Goal: Task Accomplishment & Management: Complete application form

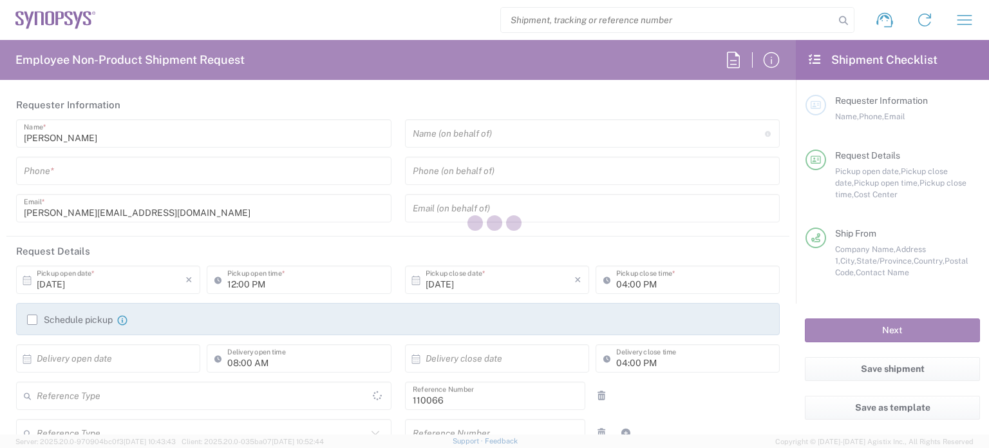
type input "[GEOGRAPHIC_DATA]"
type input "Delivered at Place"
type input "Department"
type input "[US_STATE]"
type input "[GEOGRAPHIC_DATA]"
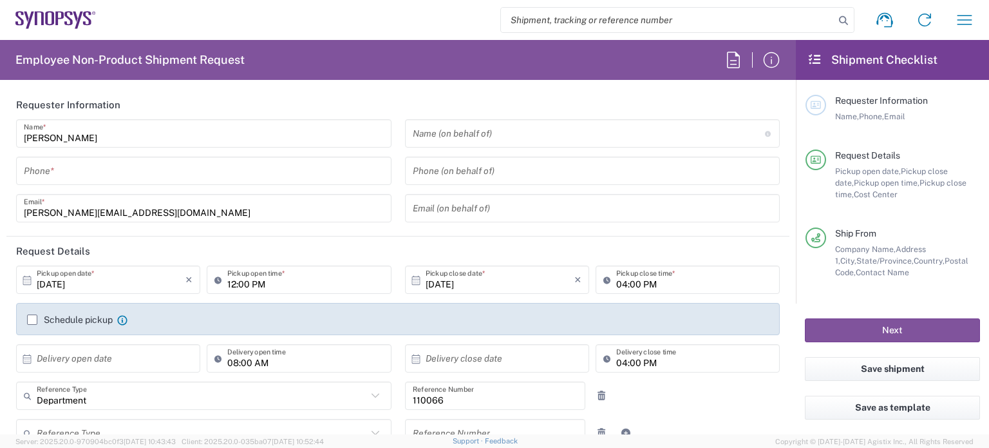
type input "US01, CIO, IT, ESS2 110066"
type input "Marlboro US04"
click at [120, 166] on input "tel" at bounding box center [204, 171] width 360 height 23
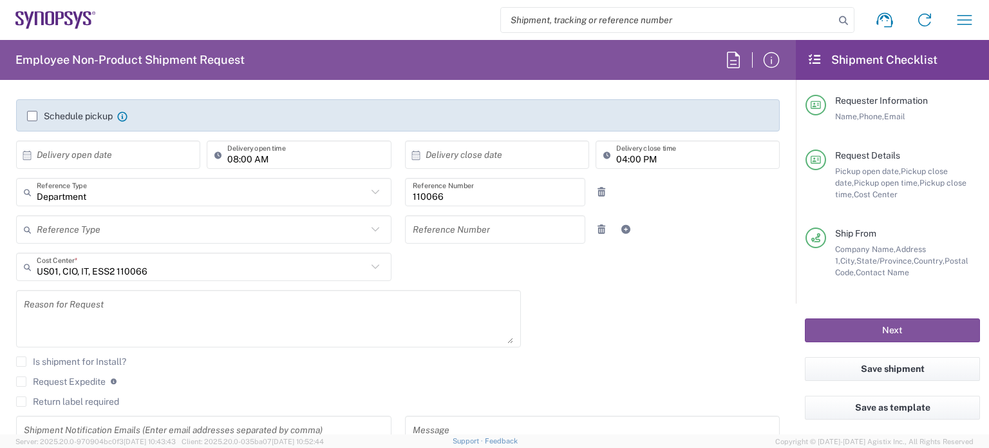
scroll to position [205, 0]
type input "7819643423"
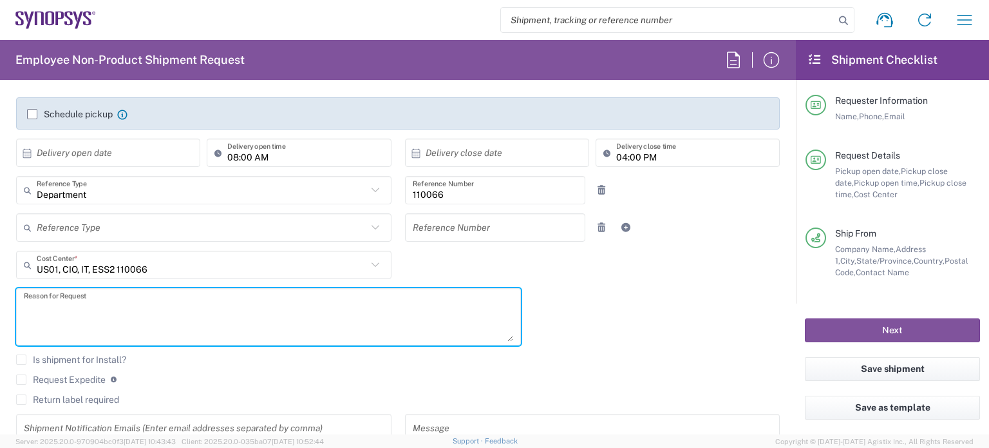
click at [118, 296] on textarea at bounding box center [268, 317] width 489 height 50
click at [93, 299] on textarea at bounding box center [268, 317] width 489 height 50
paste textarea "RITM0388399"
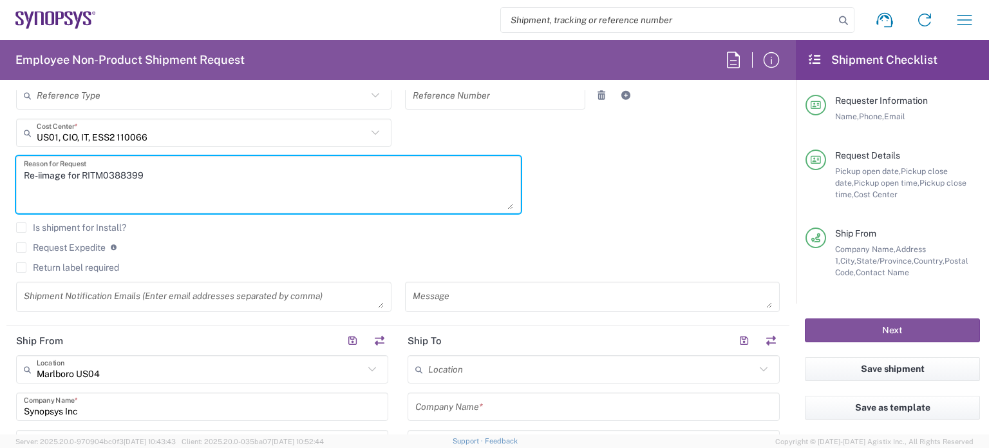
scroll to position [337, 0]
type textarea "Re-iimage for RITM0388399"
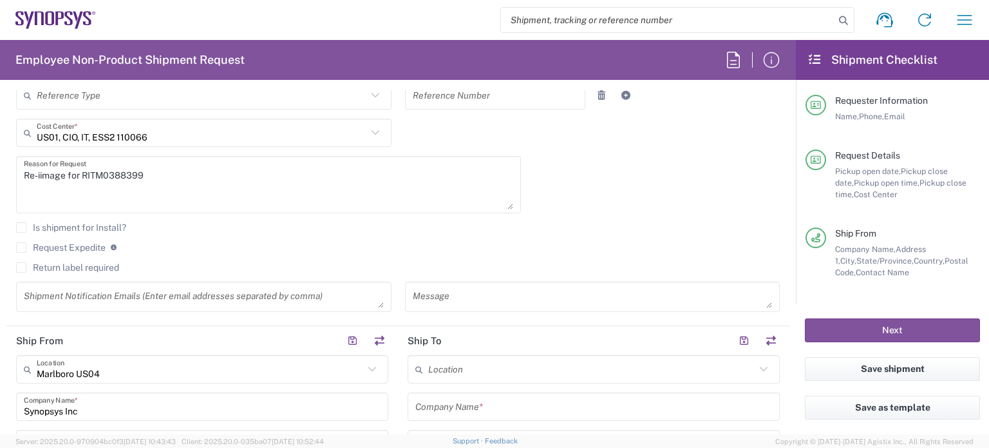
click at [22, 264] on label "Return label required" at bounding box center [67, 267] width 103 height 10
click at [21, 267] on input "Return label required" at bounding box center [21, 267] width 0 height 0
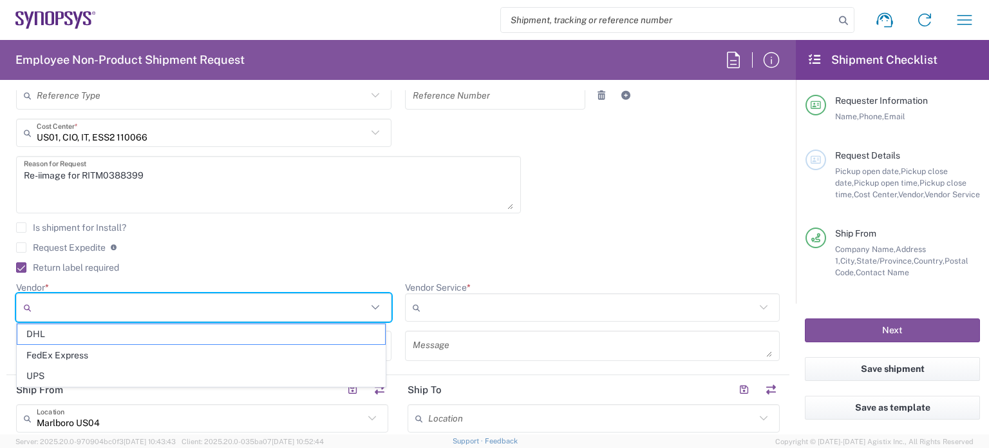
click at [129, 301] on input "Vendor *" at bounding box center [202, 307] width 330 height 21
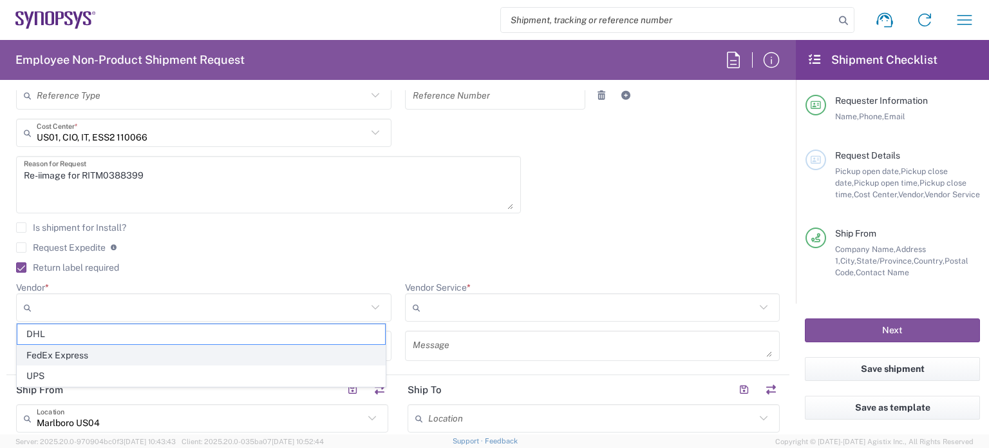
click at [114, 357] on span "FedEx Express" at bounding box center [201, 355] width 368 height 20
type input "FedEx Express"
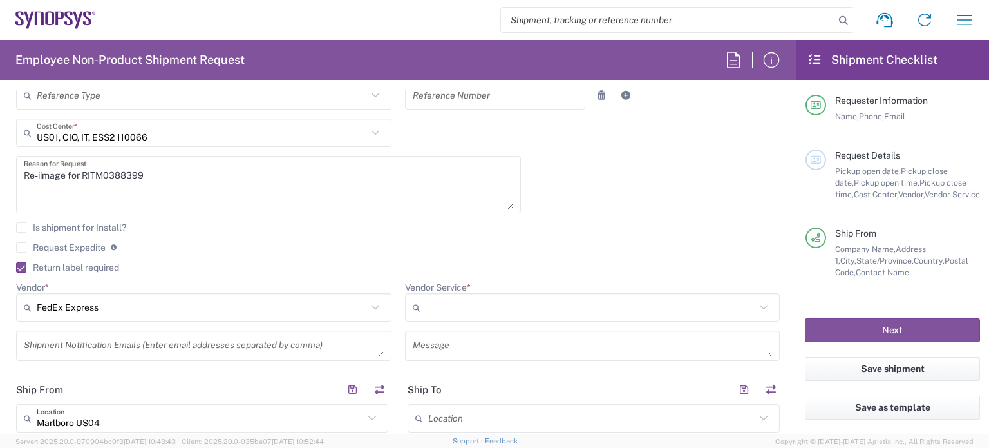
click at [436, 317] on div at bounding box center [592, 307] width 375 height 28
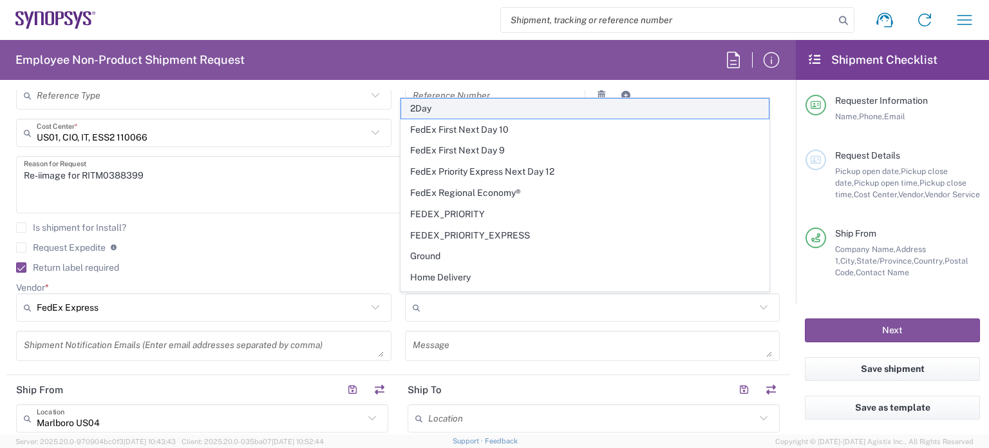
click at [455, 105] on span "2Day" at bounding box center [585, 109] width 368 height 20
type input "2Day"
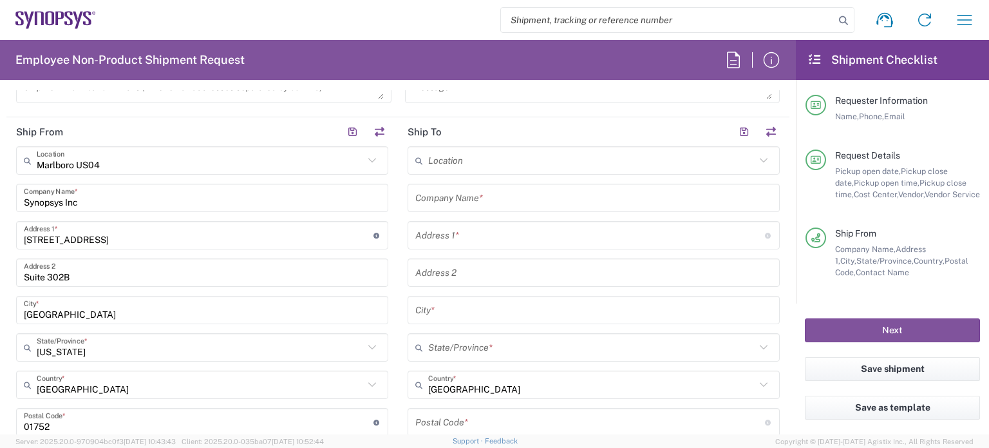
scroll to position [596, 0]
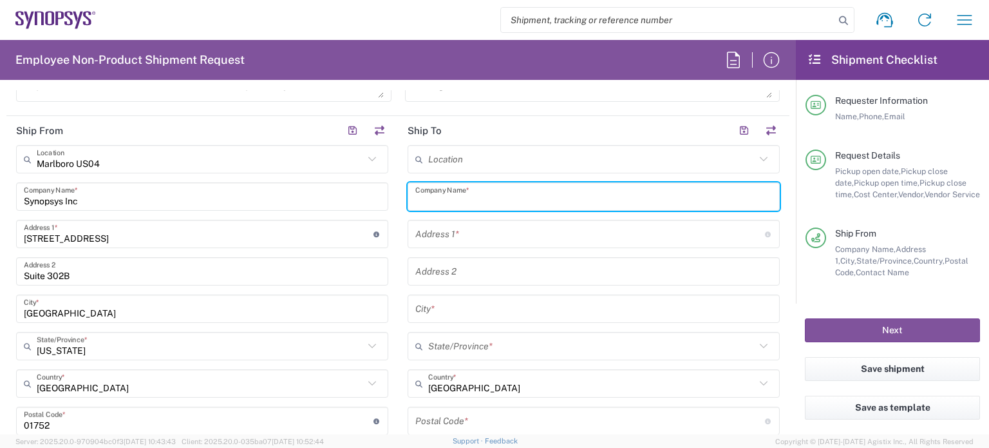
click at [446, 187] on input "text" at bounding box center [593, 196] width 357 height 23
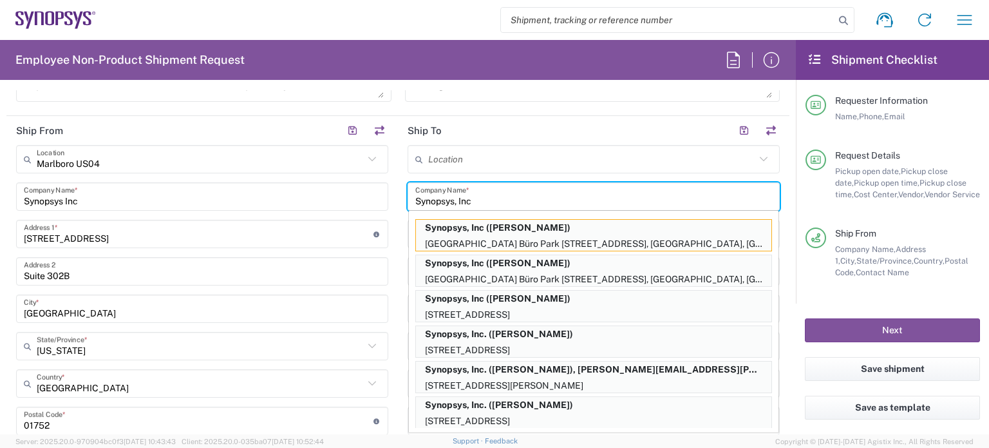
scroll to position [641, 0]
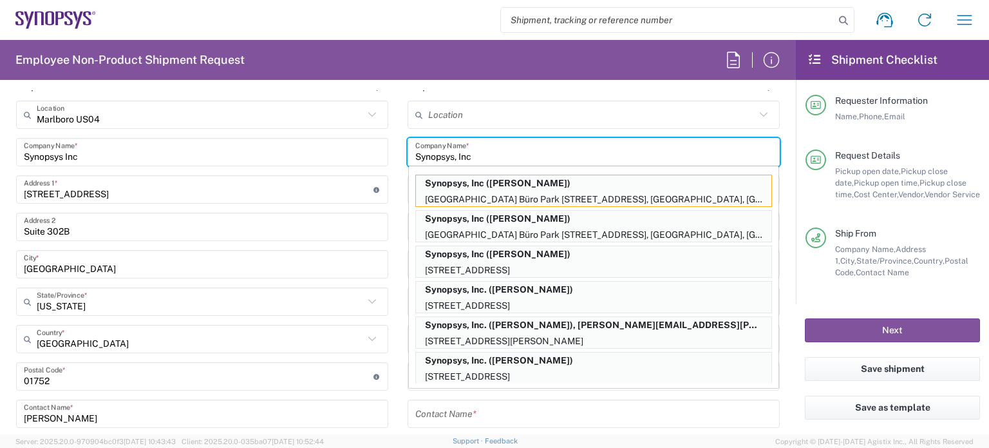
type input "Synopsys, Inc"
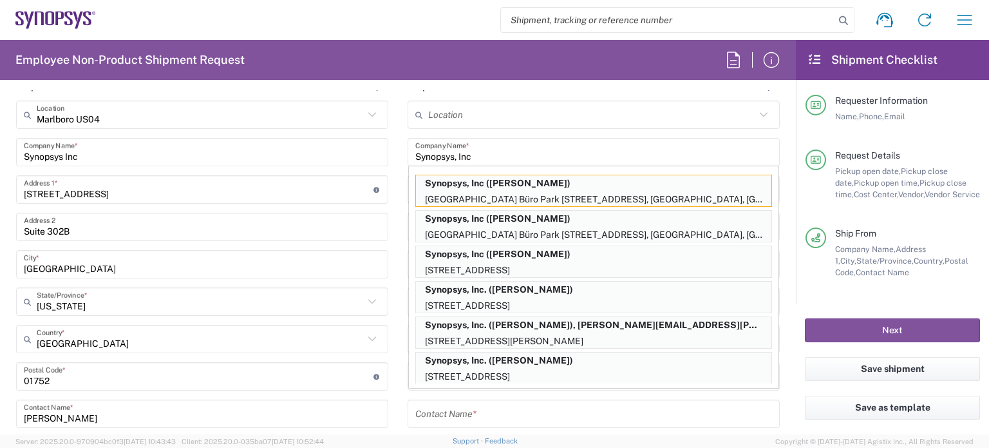
click at [469, 88] on div "Employee Non-Product Shipment Request Requester Information [PERSON_NAME] Name …" at bounding box center [398, 237] width 796 height 394
click at [398, 213] on main "Location [GEOGRAPHIC_DATA] DE04 Agrate Brianza IT01 [GEOGRAPHIC_DATA] DE02 [GEO…" at bounding box center [594, 370] width 392 height 541
click at [398, 417] on main "Location [GEOGRAPHIC_DATA] DE04 Agrate Brianza IT01 [GEOGRAPHIC_DATA] DE02 [GEO…" at bounding box center [594, 370] width 392 height 541
click at [409, 410] on div "Contact Name *" at bounding box center [594, 413] width 372 height 28
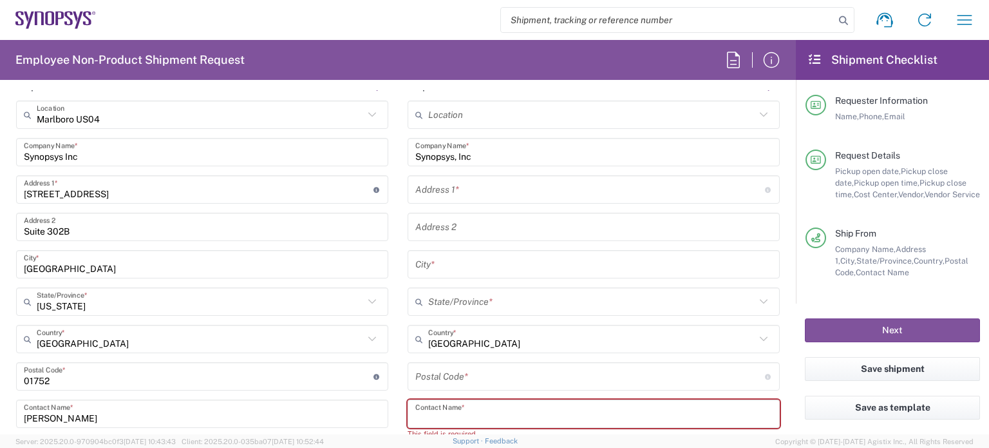
click at [441, 413] on input "text" at bounding box center [593, 413] width 357 height 23
paste input "[PERSON_NAME]"
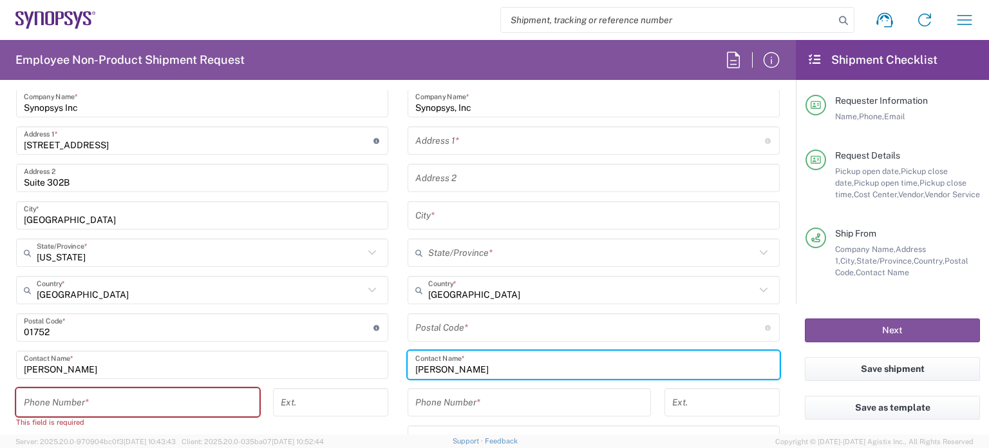
scroll to position [690, 0]
type input "[PERSON_NAME]"
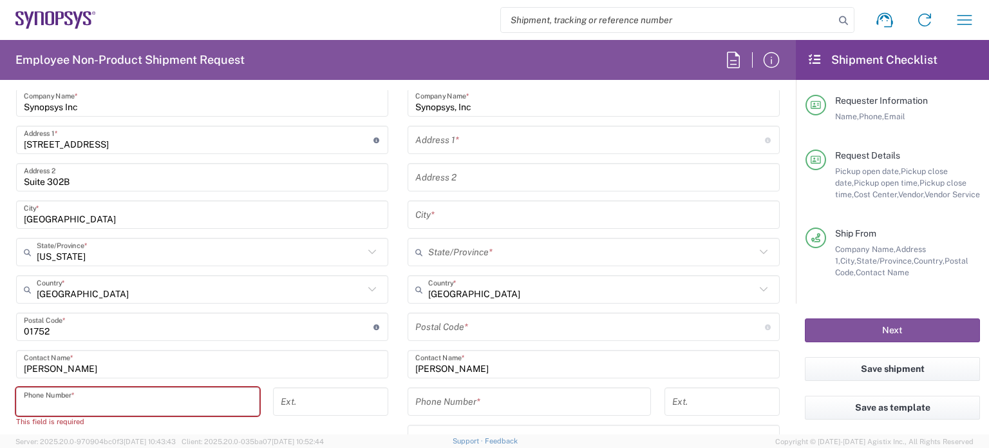
click at [197, 404] on input "tel" at bounding box center [138, 401] width 228 height 23
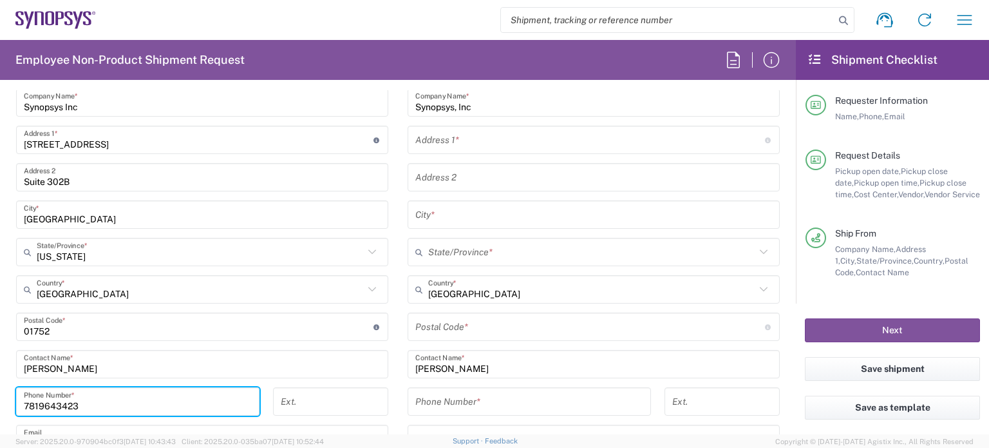
type input "7819643423"
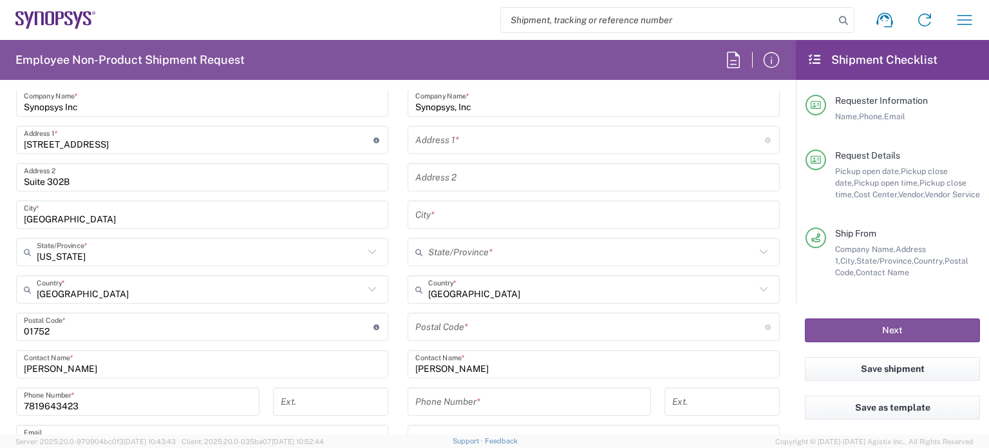
click at [480, 387] on div "Phone Number *" at bounding box center [529, 401] width 243 height 28
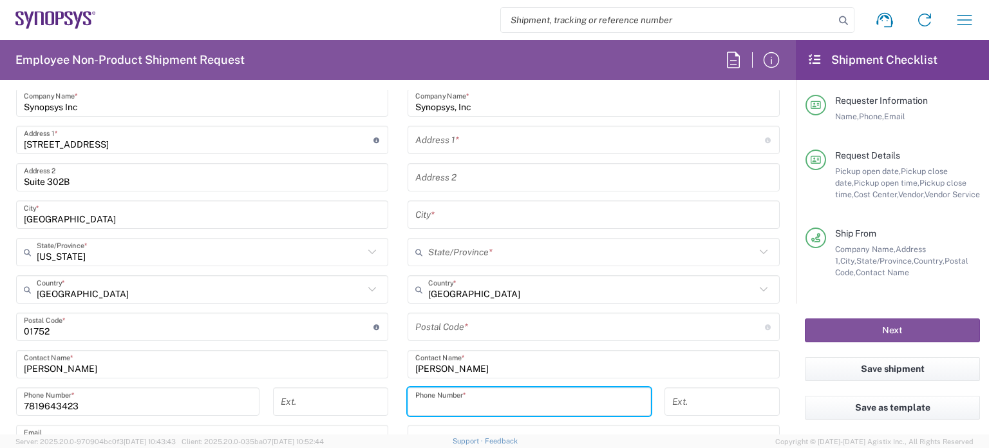
click at [464, 393] on input "tel" at bounding box center [529, 401] width 228 height 23
paste input "7203781768"
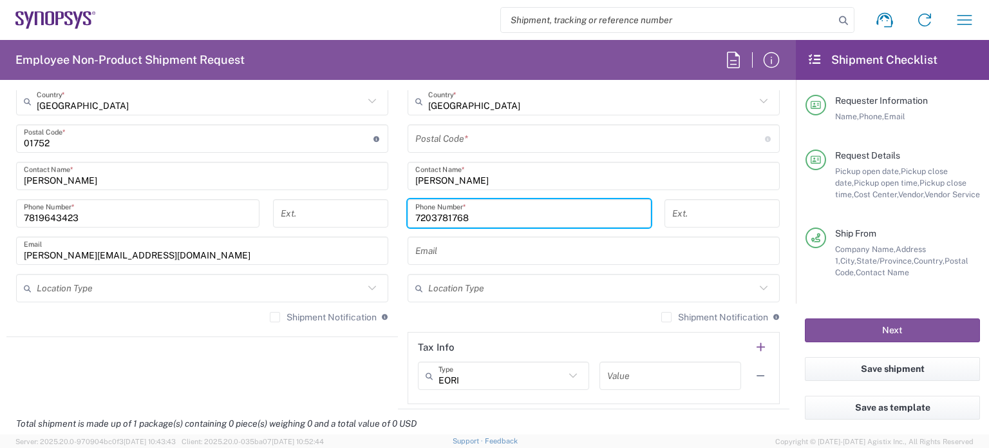
scroll to position [884, 0]
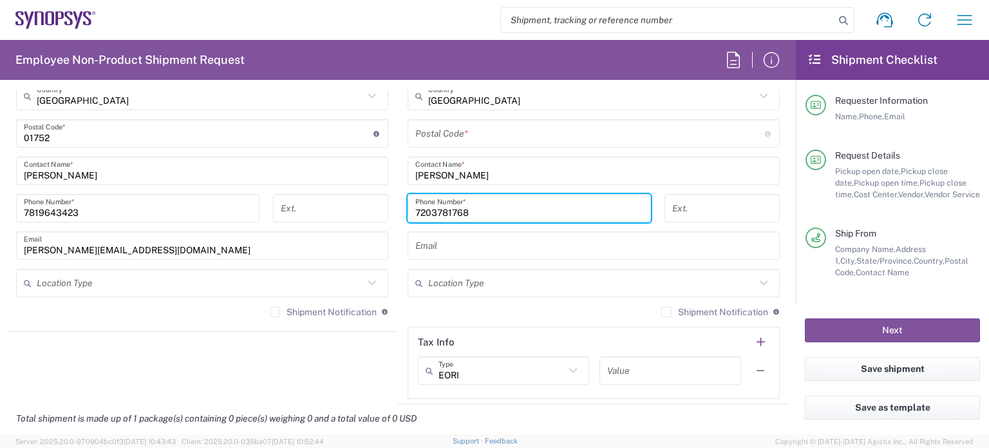
type input "7203781768"
click at [451, 241] on input "text" at bounding box center [593, 245] width 357 height 23
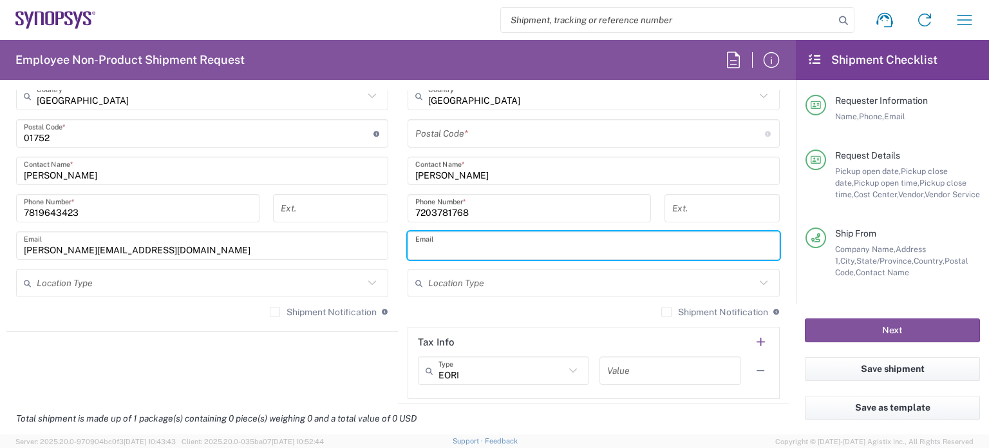
click at [433, 242] on input "text" at bounding box center [593, 245] width 357 height 23
paste input "[PERSON_NAME][EMAIL_ADDRESS][DOMAIN_NAME]"
type input "[PERSON_NAME][EMAIL_ADDRESS][DOMAIN_NAME]"
click at [270, 307] on label "Shipment Notification" at bounding box center [323, 312] width 107 height 10
click at [275, 312] on input "Shipment Notification" at bounding box center [275, 312] width 0 height 0
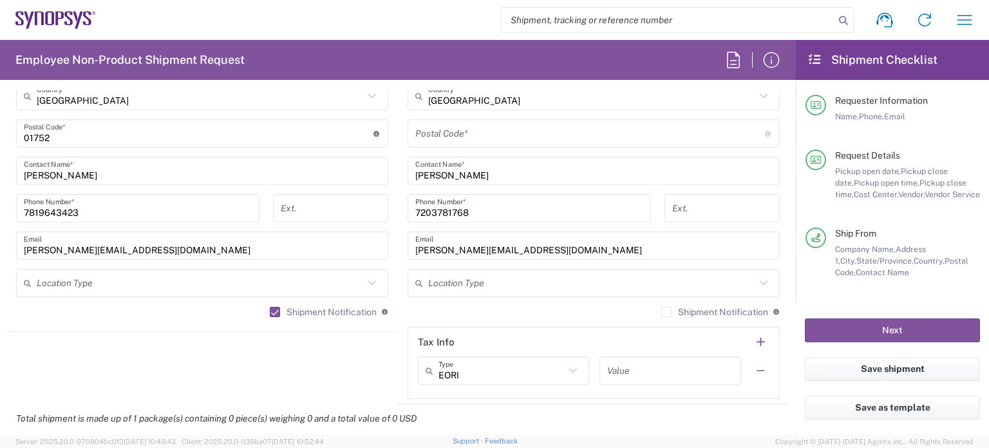
click at [661, 307] on label "Shipment Notification" at bounding box center [714, 312] width 107 height 10
click at [667, 312] on input "Shipment Notification" at bounding box center [667, 312] width 0 height 0
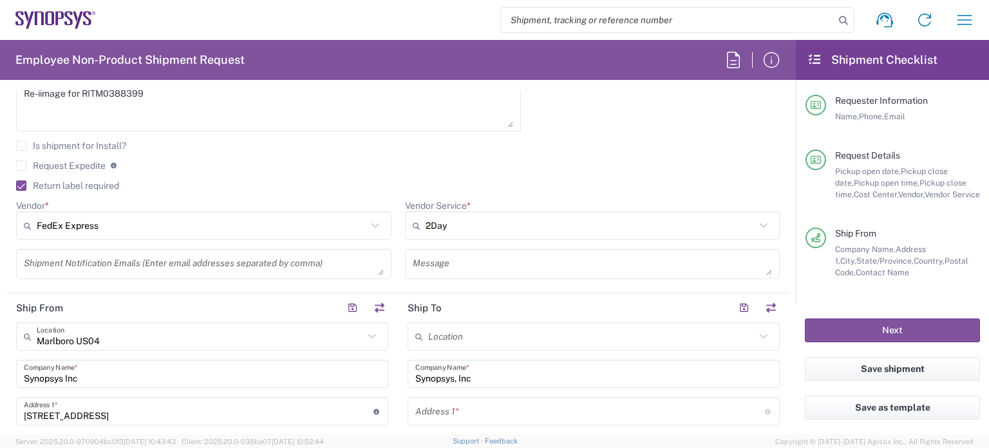
scroll to position [345, 0]
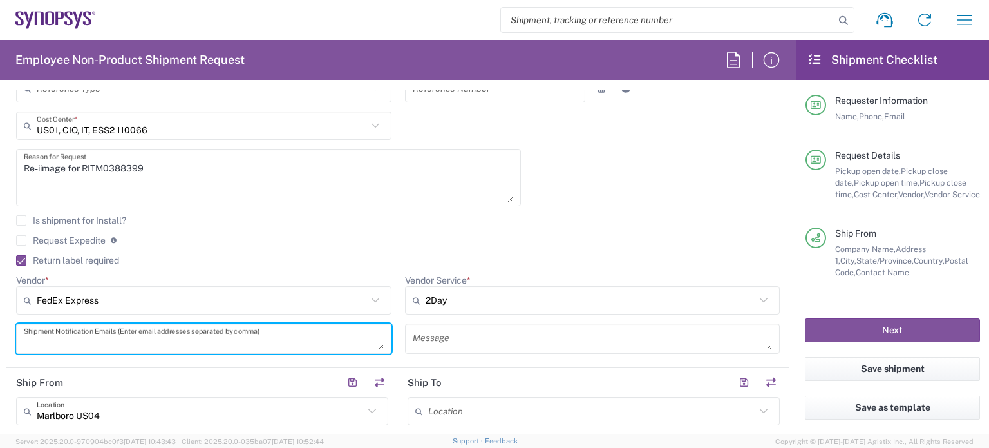
click at [131, 330] on textarea at bounding box center [204, 338] width 360 height 23
paste textarea "[PERSON_NAME][EMAIL_ADDRESS][DOMAIN_NAME]"
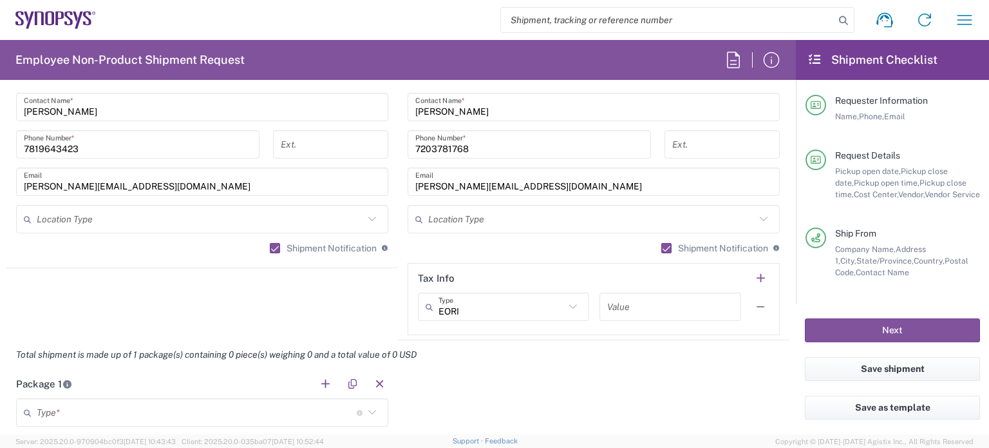
scroll to position [1005, 0]
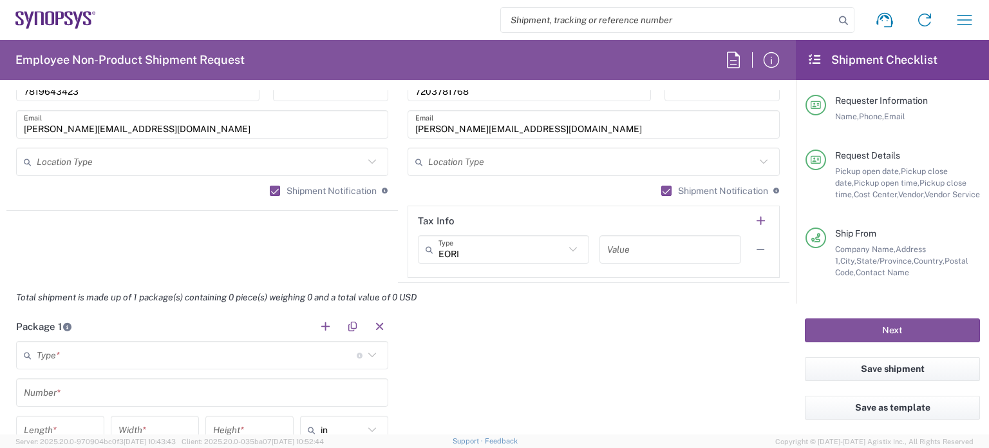
type textarea "[PERSON_NAME][EMAIL_ADDRESS][DOMAIN_NAME]"
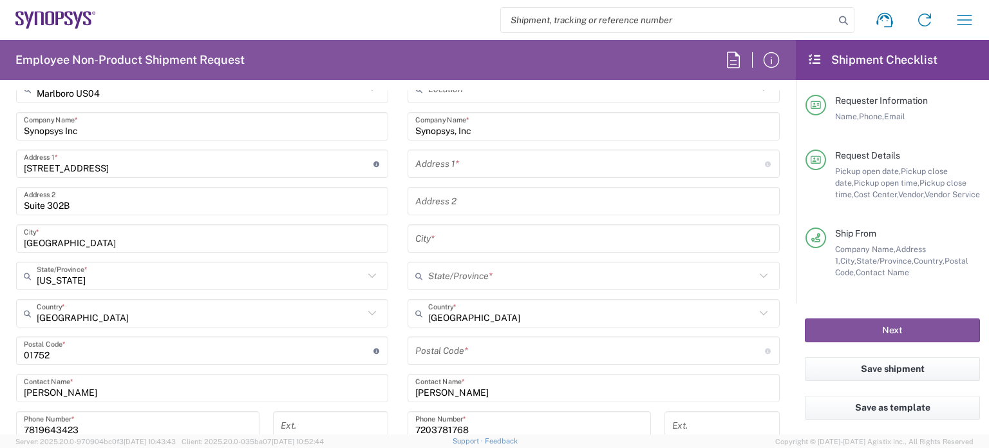
scroll to position [587, 0]
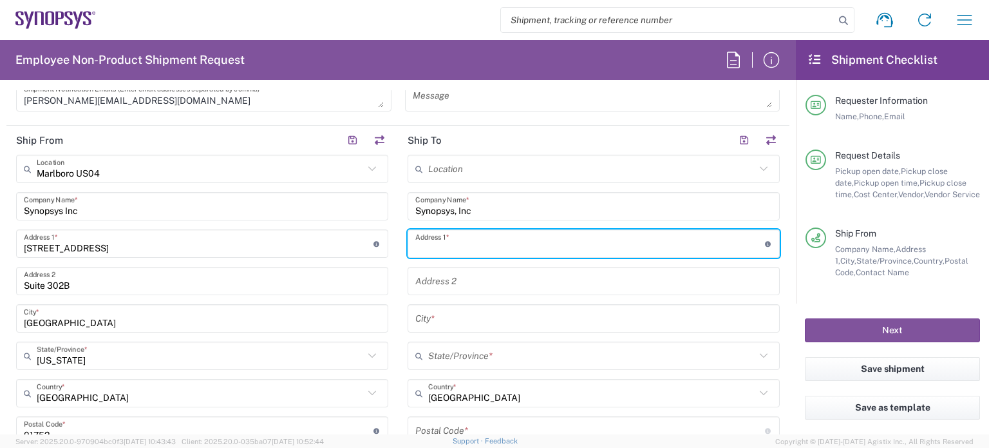
click at [464, 236] on input "text" at bounding box center [590, 243] width 350 height 23
paste input "6104 Rippling Tides Ter"
type input "6104 Rippling Tides Ter"
click at [428, 317] on input "text" at bounding box center [593, 318] width 357 height 23
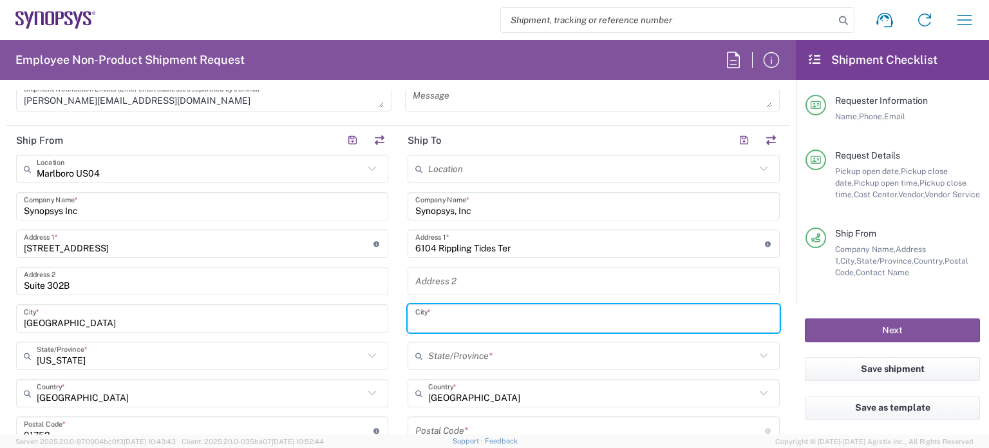
paste input "[GEOGRAPHIC_DATA]"
type input "[GEOGRAPHIC_DATA]"
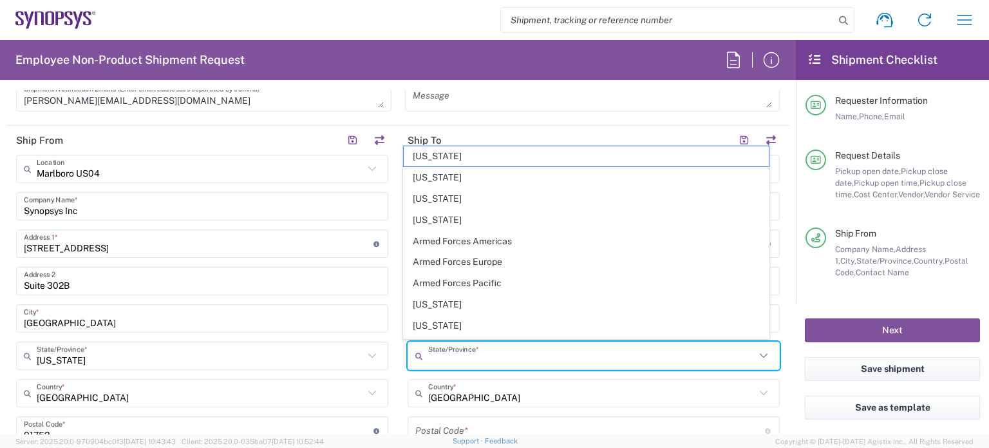
click at [448, 355] on input "text" at bounding box center [591, 356] width 327 height 23
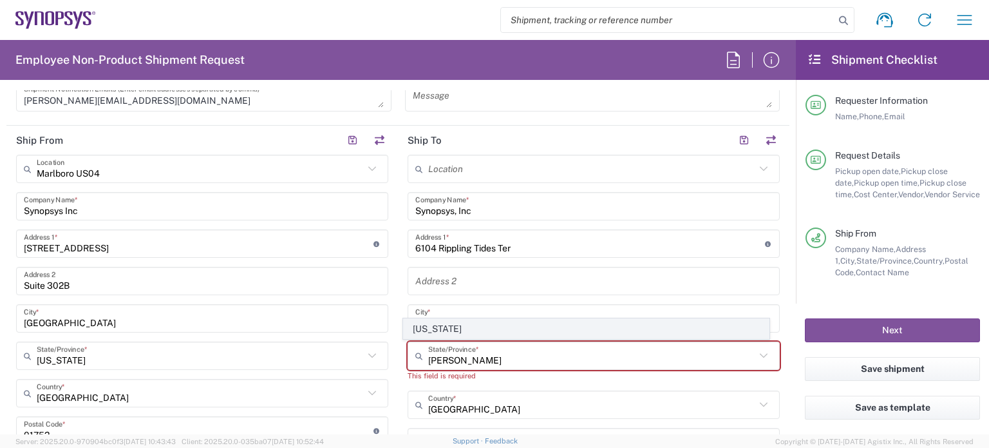
click at [458, 324] on span "[US_STATE]" at bounding box center [586, 329] width 364 height 20
type input "[US_STATE]"
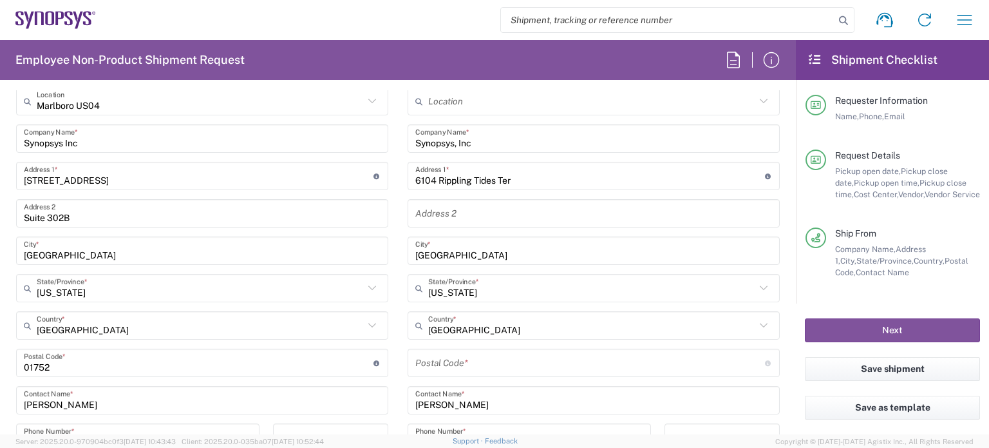
scroll to position [656, 0]
click at [451, 364] on input "undefined" at bounding box center [590, 361] width 350 height 23
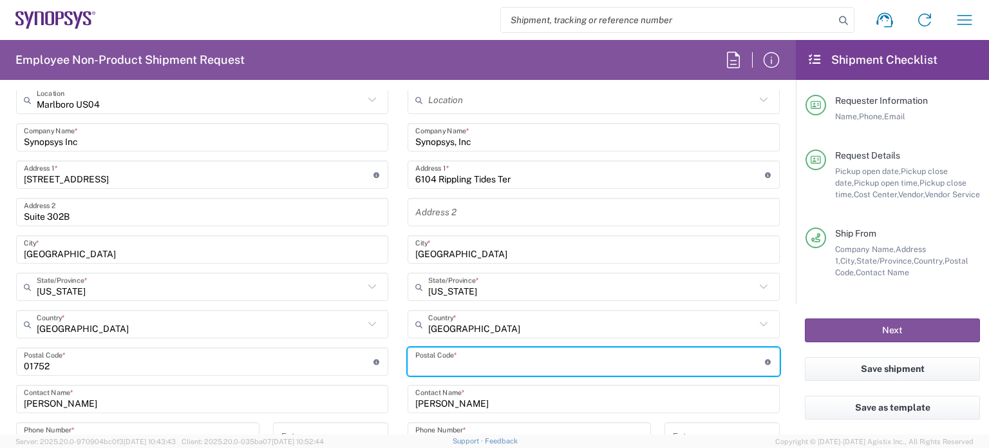
paste input "21029"
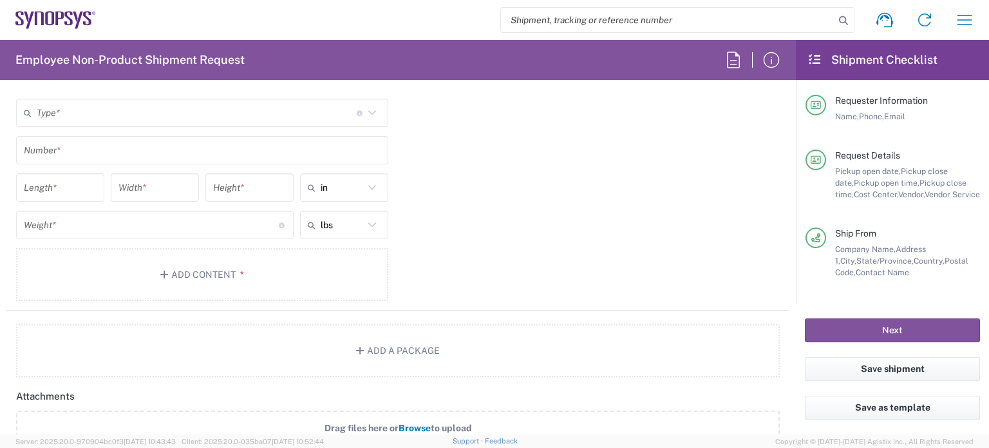
scroll to position [1248, 0]
type input "21029"
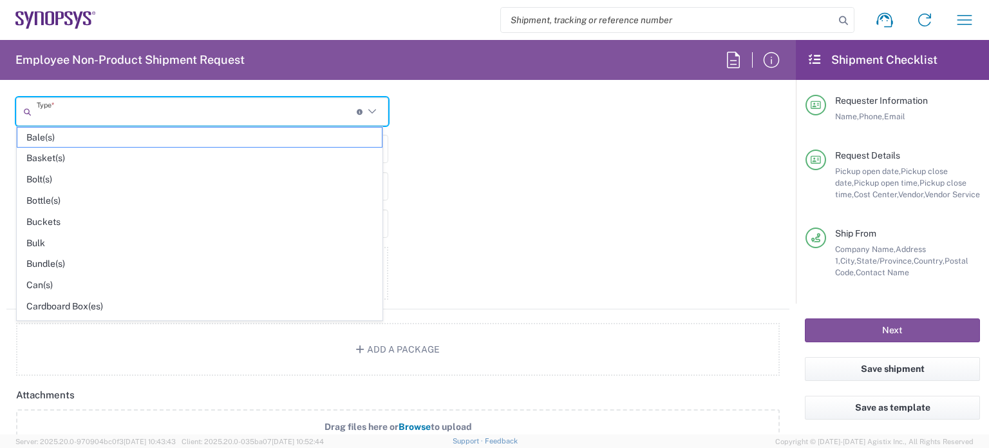
click at [129, 118] on input "text" at bounding box center [197, 111] width 320 height 23
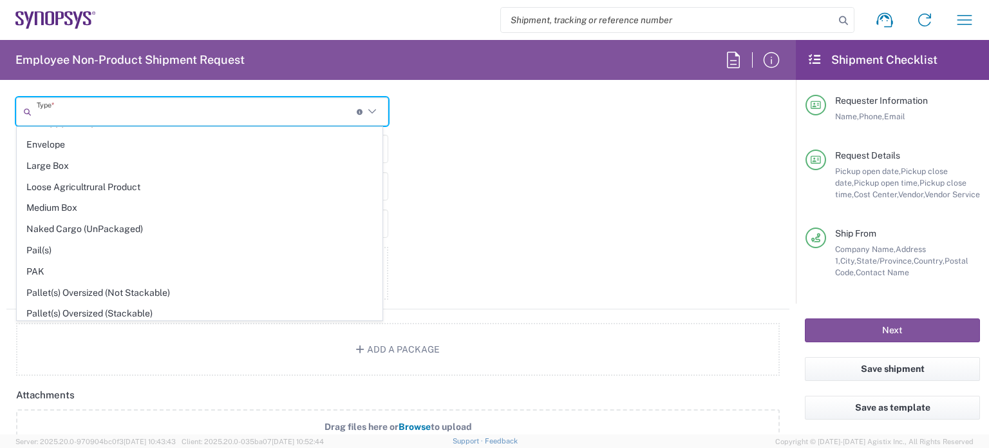
scroll to position [374, 0]
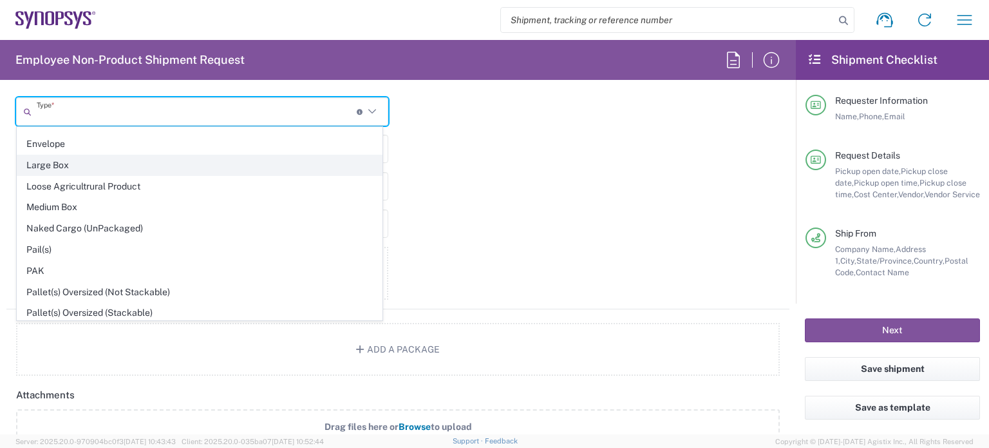
click at [77, 164] on span "Large Box" at bounding box center [199, 165] width 364 height 20
type input "Large Box"
type input "17.5"
type input "12.5"
type input "3"
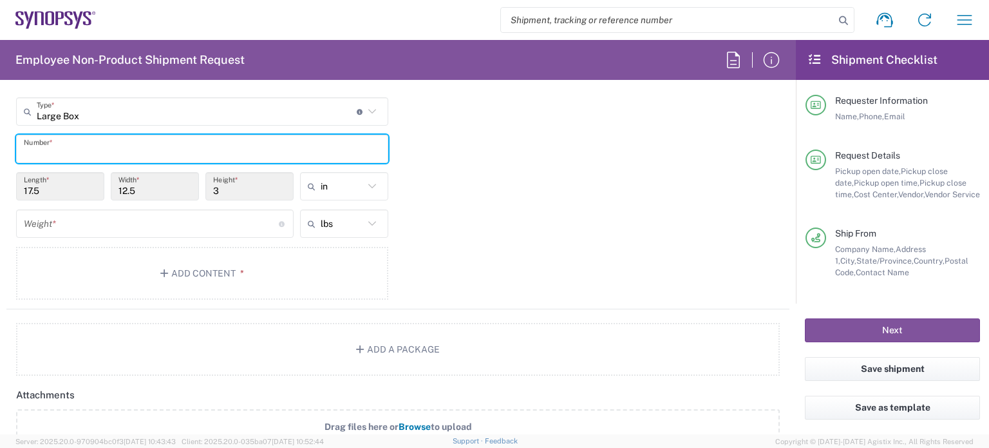
click at [57, 138] on input "text" at bounding box center [202, 149] width 357 height 23
type input "1"
click at [50, 217] on input "number" at bounding box center [151, 224] width 255 height 23
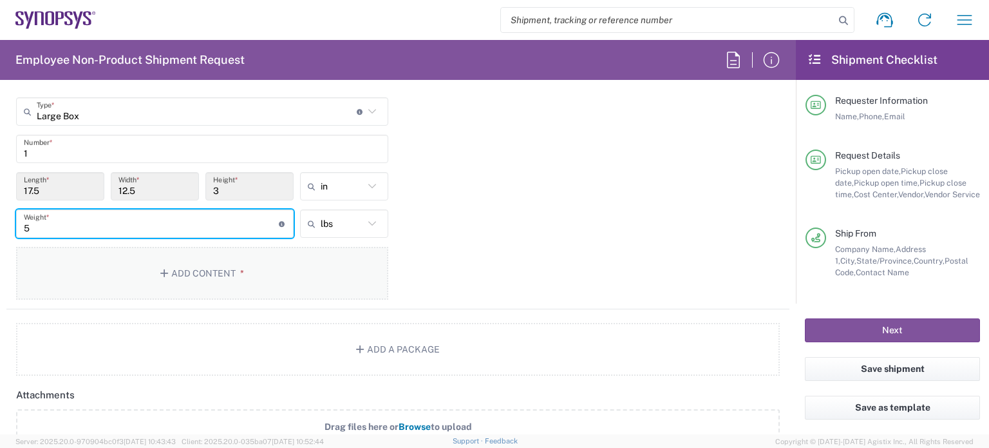
type input "5"
click at [198, 267] on button "Add Content *" at bounding box center [202, 273] width 372 height 53
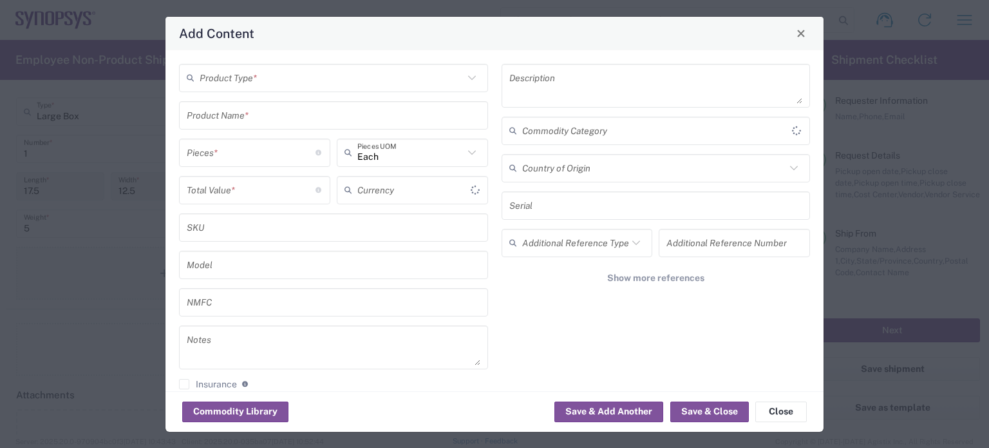
type input "US Dollar"
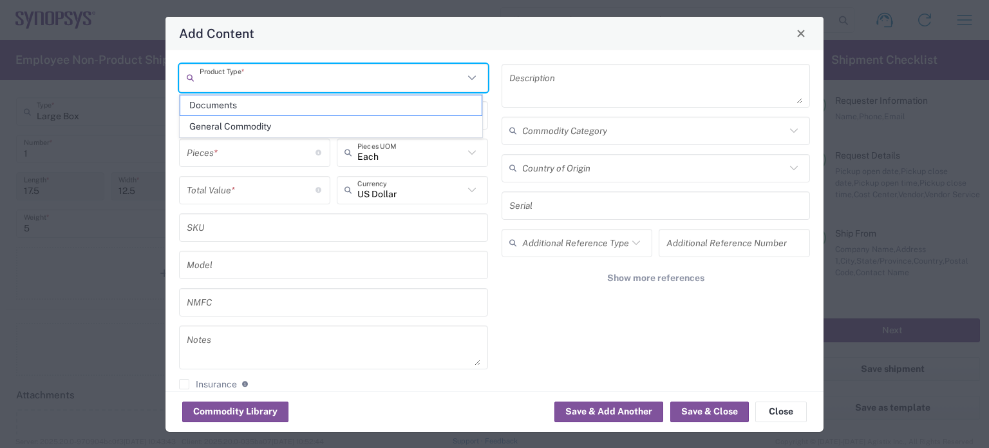
click at [240, 84] on input "text" at bounding box center [332, 77] width 264 height 23
click at [249, 122] on span "General Commodity" at bounding box center [330, 127] width 301 height 20
type input "General Commodity"
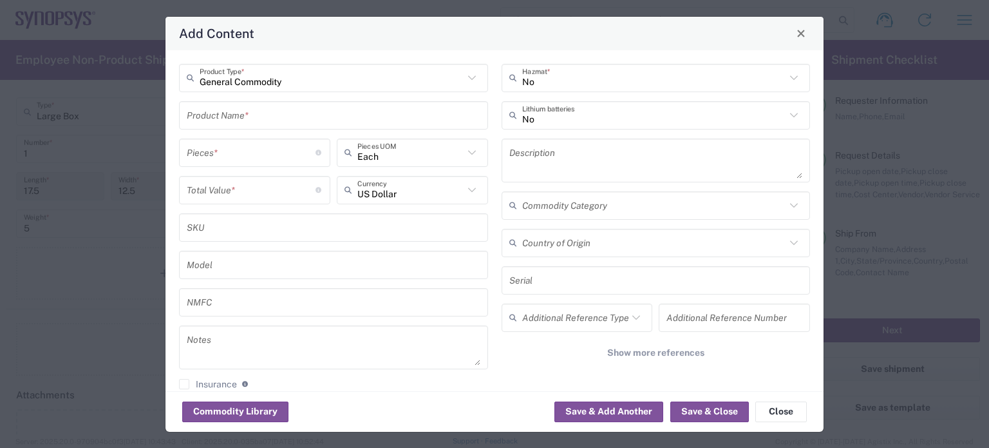
click at [227, 122] on input "text" at bounding box center [334, 115] width 294 height 23
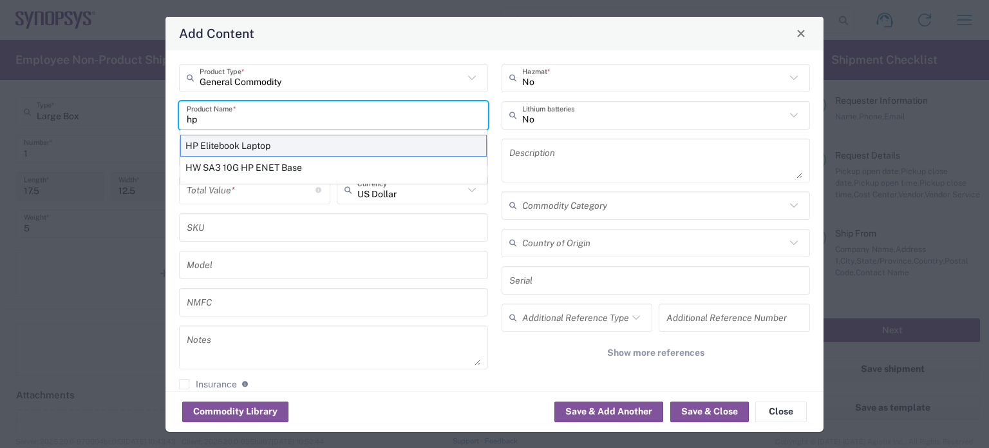
click at [238, 142] on div "HP Elitebook Laptop" at bounding box center [333, 146] width 307 height 22
type input "HP Elitebook Laptop"
type textarea "HP Elitebook Laptop"
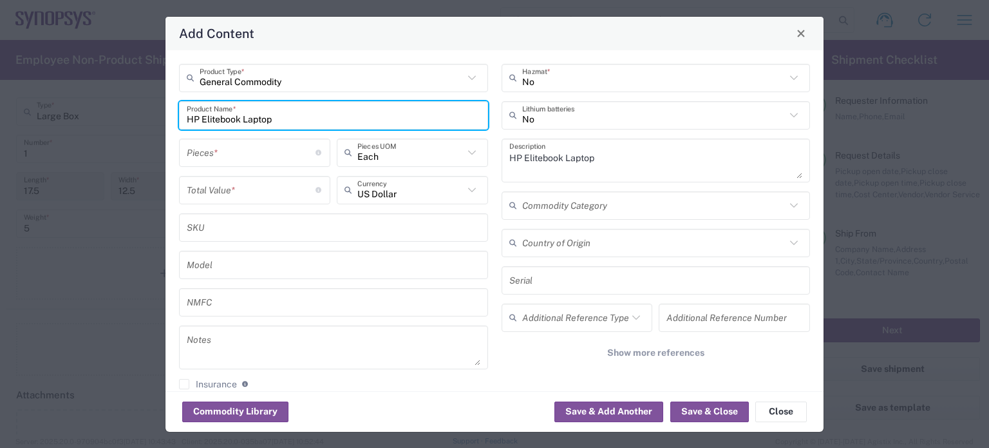
click at [220, 149] on input "number" at bounding box center [251, 152] width 129 height 23
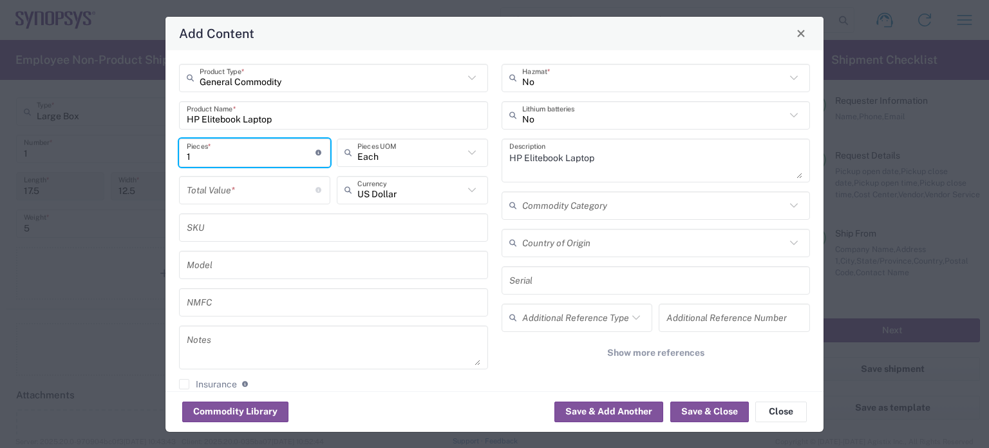
type input "1"
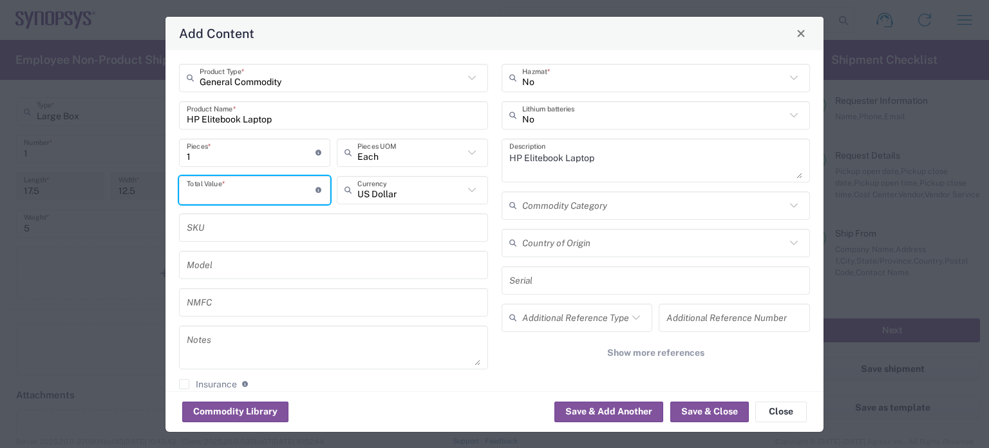
click at [257, 189] on input "number" at bounding box center [251, 189] width 129 height 23
type input "950"
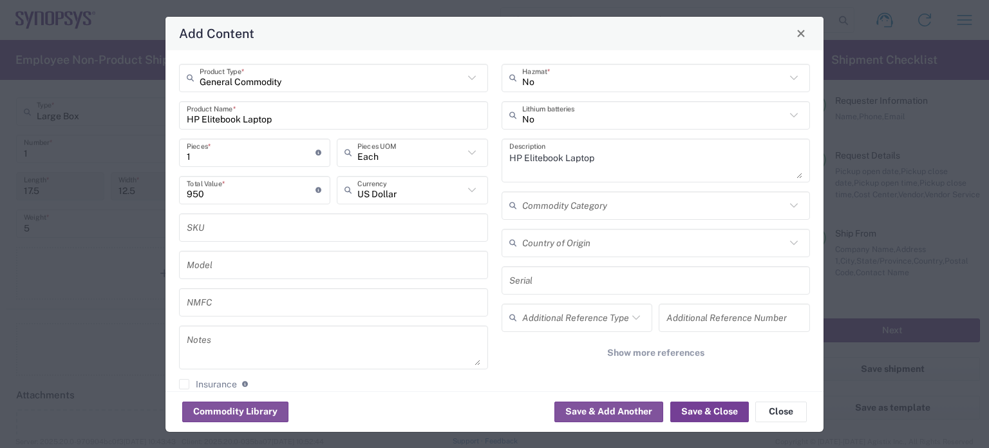
click at [696, 403] on button "Save & Close" at bounding box center [709, 411] width 79 height 21
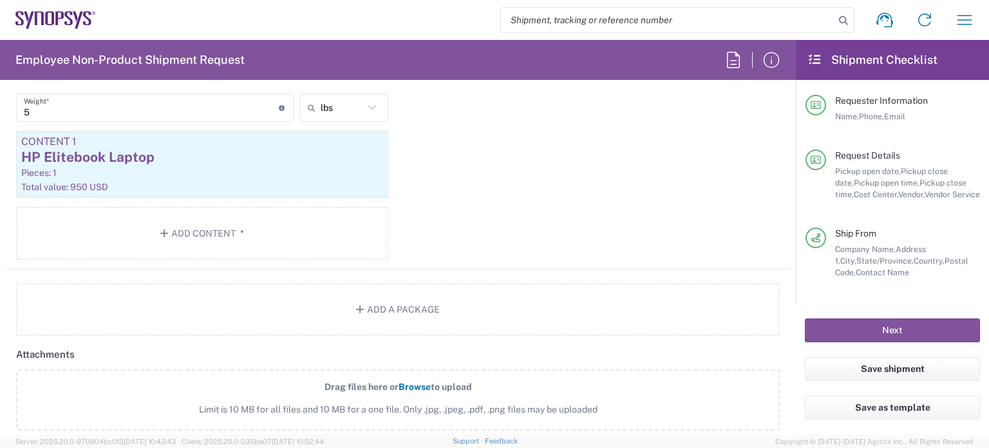
scroll to position [1540, 0]
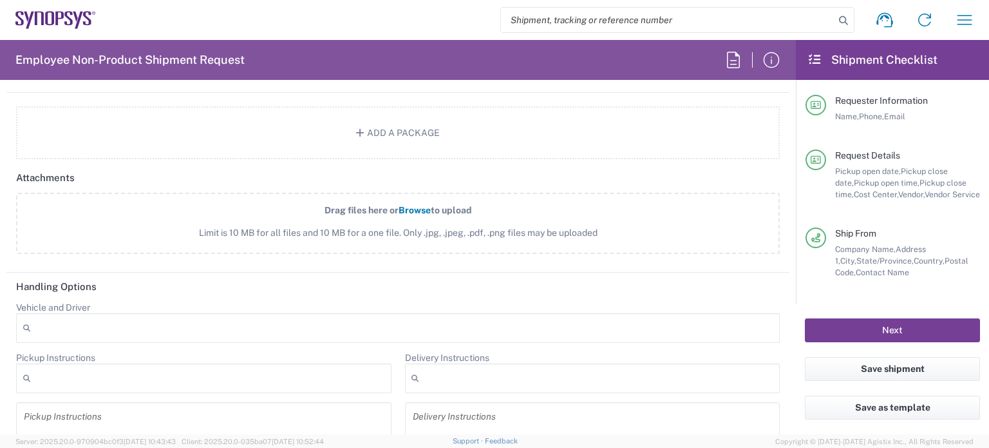
click at [856, 324] on button "Next" at bounding box center [892, 330] width 175 height 24
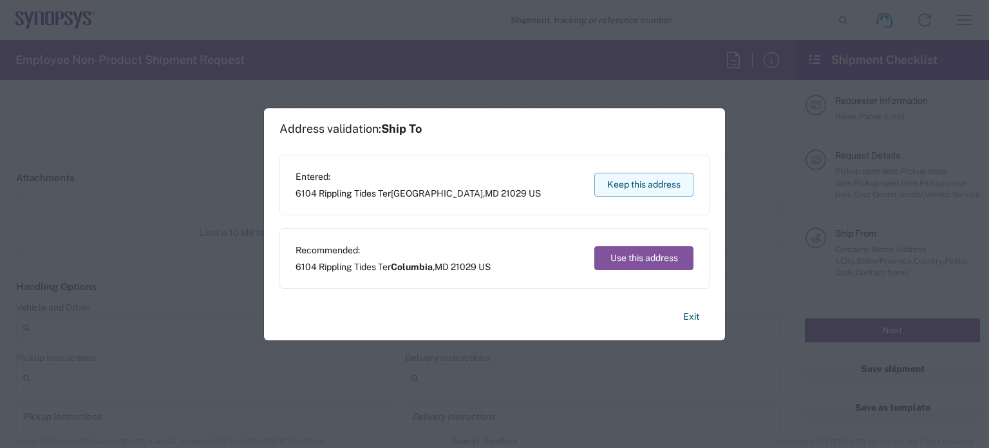
click at [620, 182] on button "Keep this address" at bounding box center [643, 185] width 99 height 24
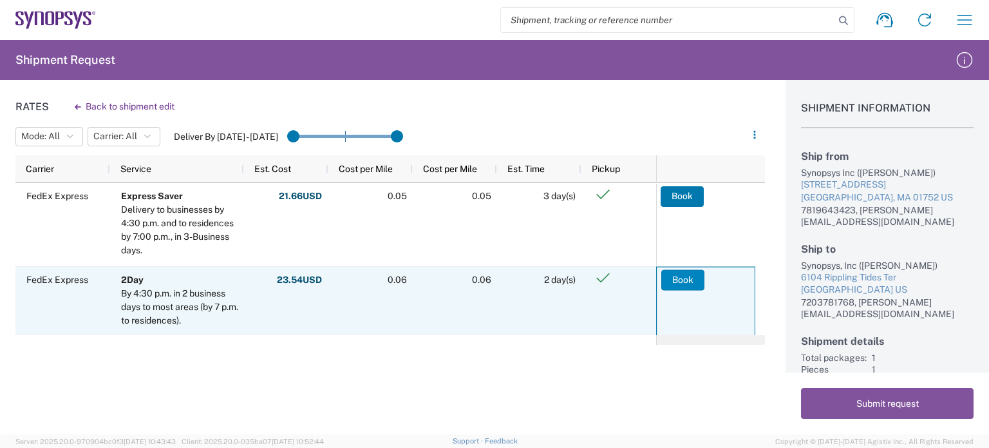
click at [673, 280] on button "Book" at bounding box center [682, 279] width 43 height 21
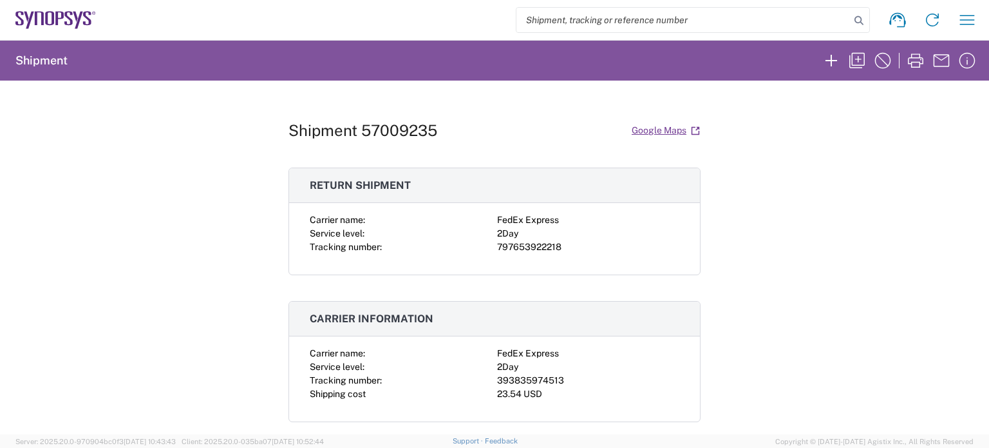
scroll to position [67, 0]
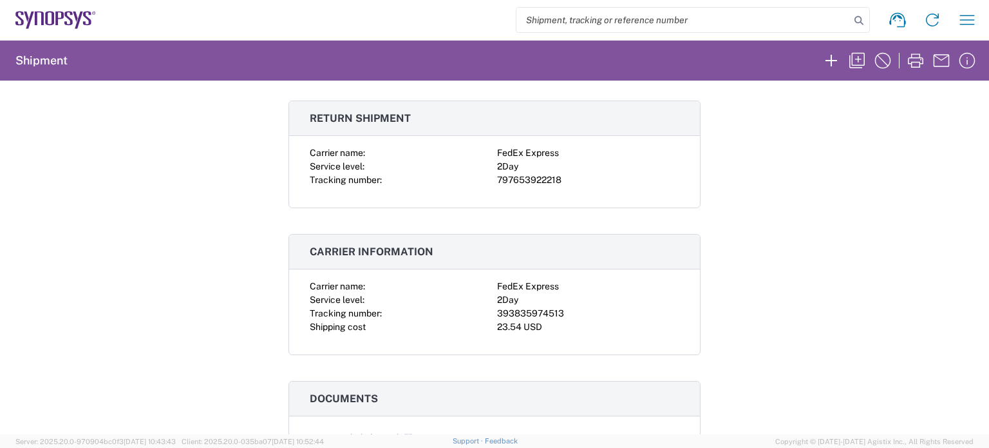
click at [523, 315] on div "393835974513" at bounding box center [588, 314] width 182 height 14
copy div "393835974513"
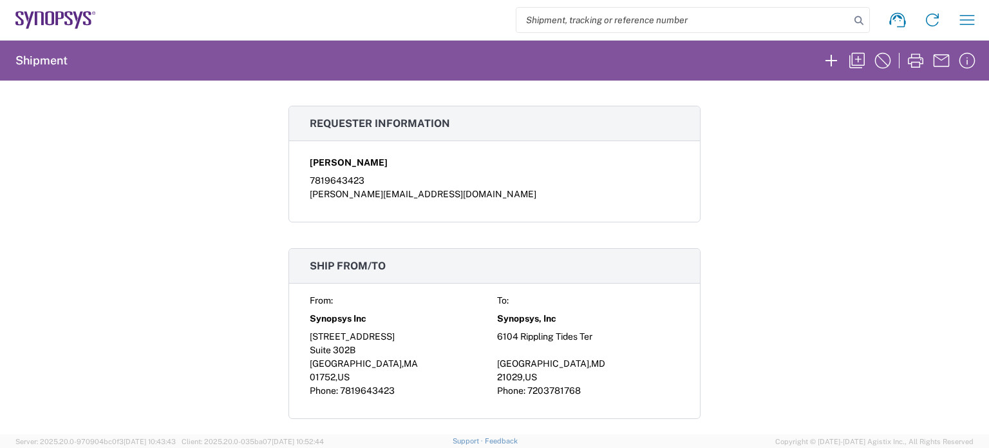
scroll to position [793, 0]
click at [884, 58] on icon "button" at bounding box center [883, 60] width 21 height 21
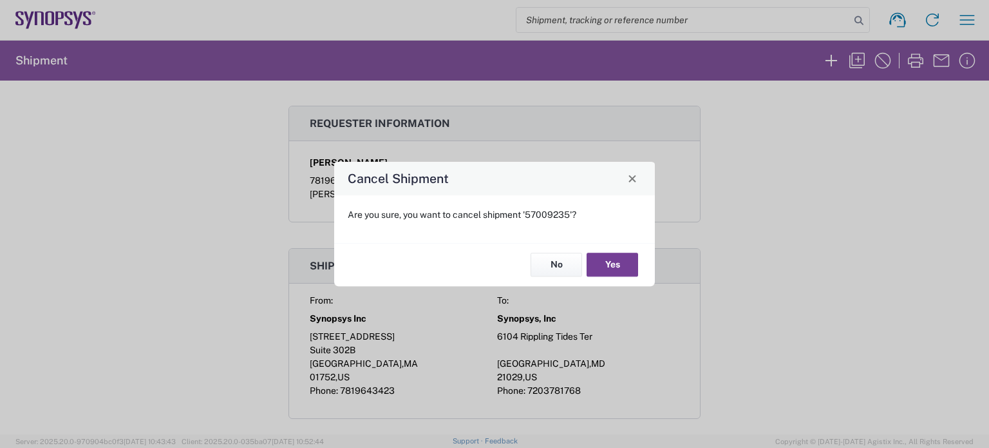
click at [605, 262] on button "Yes" at bounding box center [613, 265] width 52 height 24
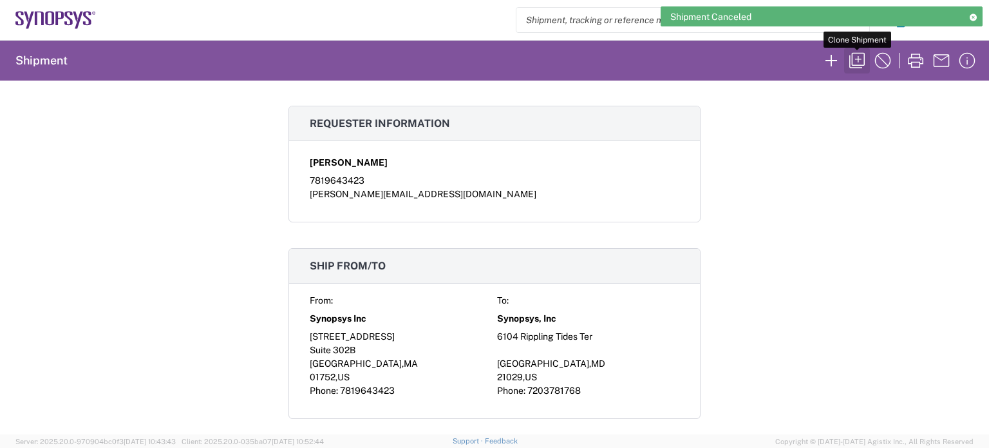
click at [860, 64] on icon "button" at bounding box center [857, 60] width 21 height 21
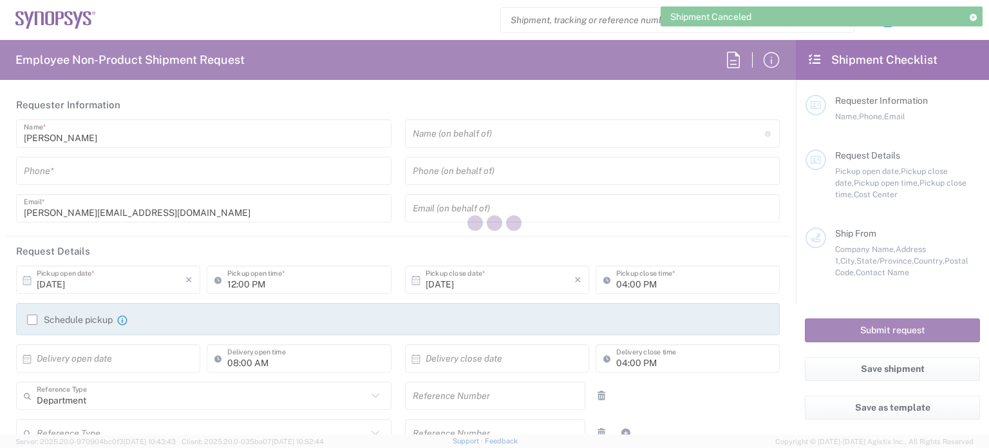
type input "7819643423"
type input "110066"
type textarea "Re-iimage for RITM0388399"
type textarea "[PERSON_NAME][EMAIL_ADDRESS][DOMAIN_NAME]"
type input "Marlboro US04"
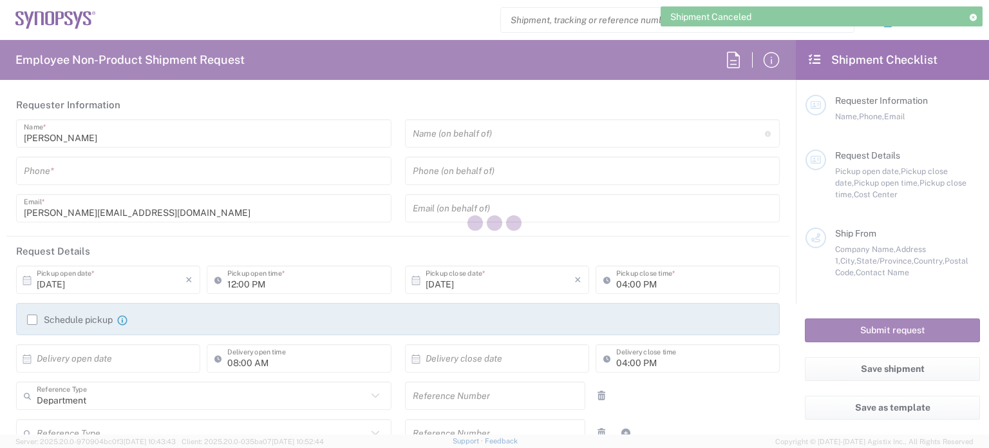
type input "Synopsys Inc"
type input "[STREET_ADDRESS]"
type input "Suite 302B"
type input "[GEOGRAPHIC_DATA]"
type input "[US_STATE]"
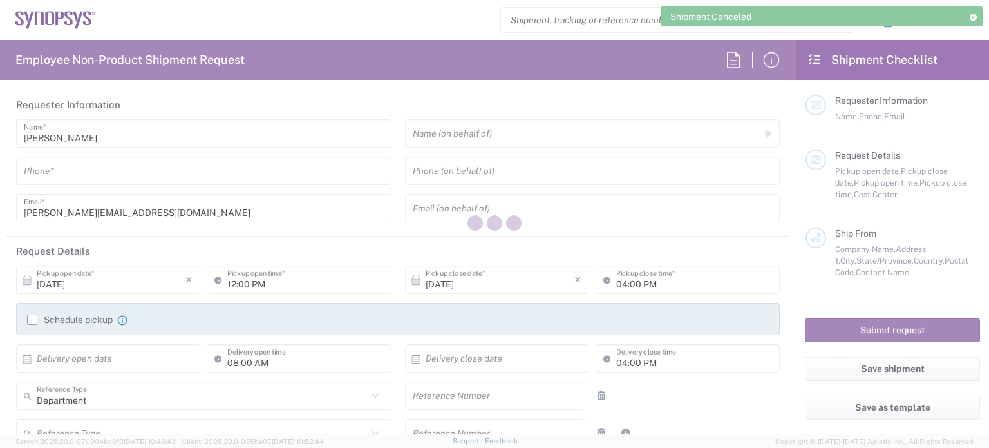
type input "01752"
type input "[PERSON_NAME]"
type input "7819643423"
type input "[PERSON_NAME][EMAIL_ADDRESS][DOMAIN_NAME]"
type input "Synopsys, Inc"
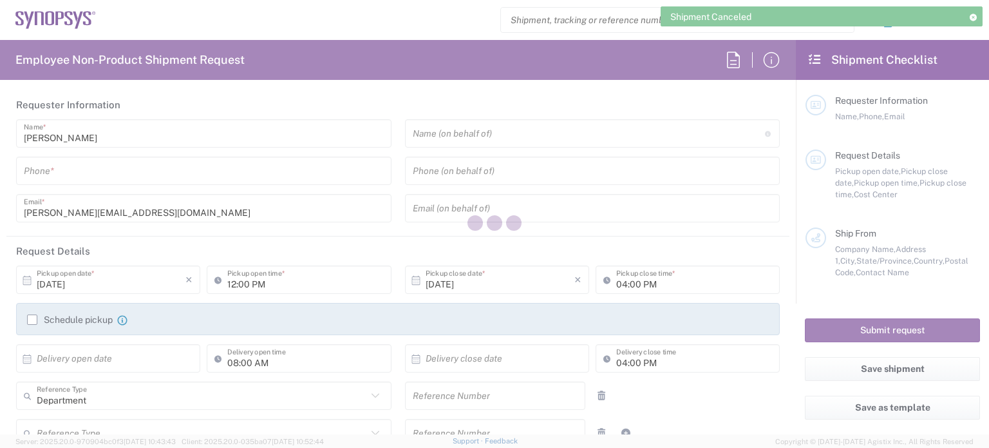
type input "6104 Rippling Tides Ter"
type input "[GEOGRAPHIC_DATA]"
type input "[US_STATE]"
type input "21029"
type input "[PERSON_NAME]"
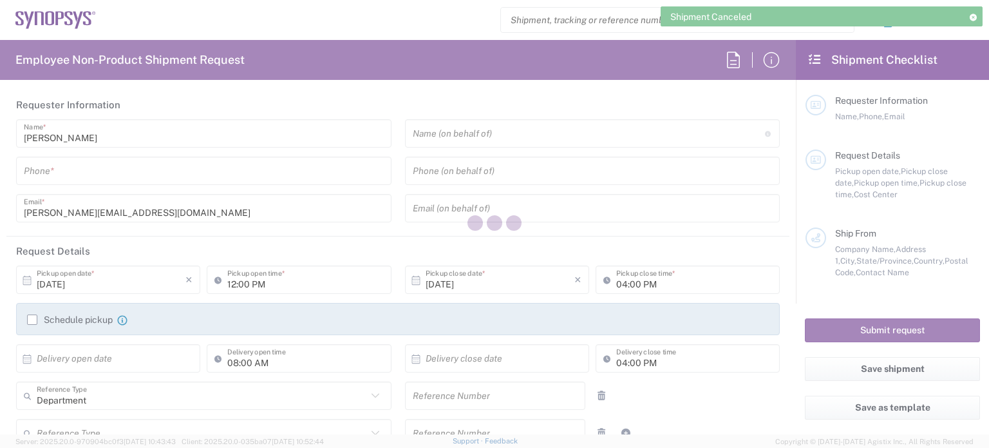
type input "7203781768"
type input "[PERSON_NAME][EMAIL_ADDRESS][DOMAIN_NAME]"
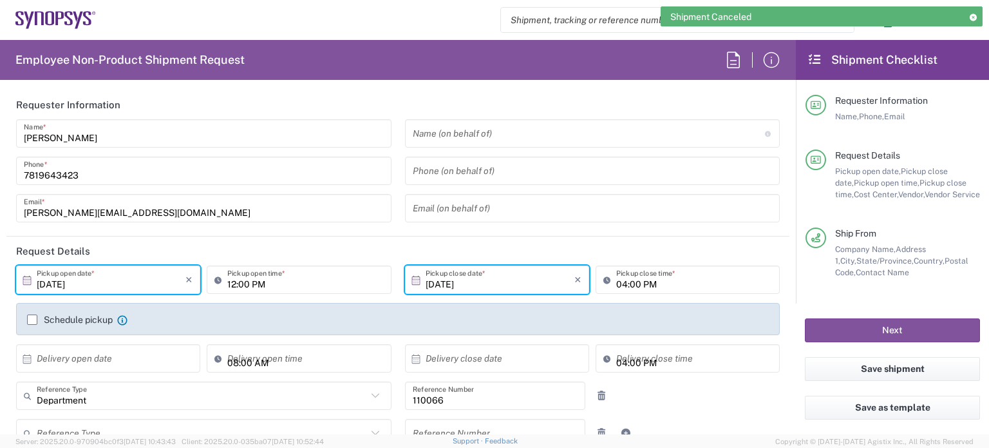
type input "Large Box"
type input "US01, CIO, IT, ESS2 110066"
type input "2Day"
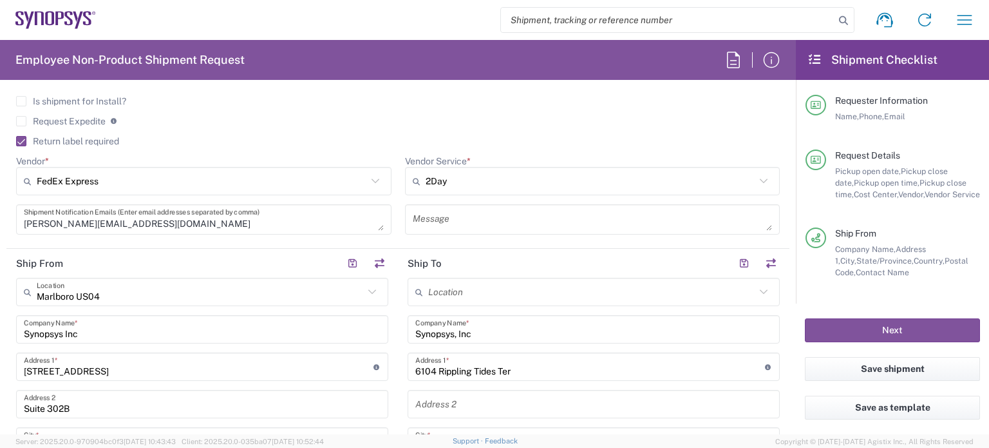
scroll to position [464, 0]
click at [376, 254] on button "button" at bounding box center [379, 263] width 18 height 18
type input "Synopsys, Inc"
type input "6104 Rippling Tides Ter"
type input "[GEOGRAPHIC_DATA]"
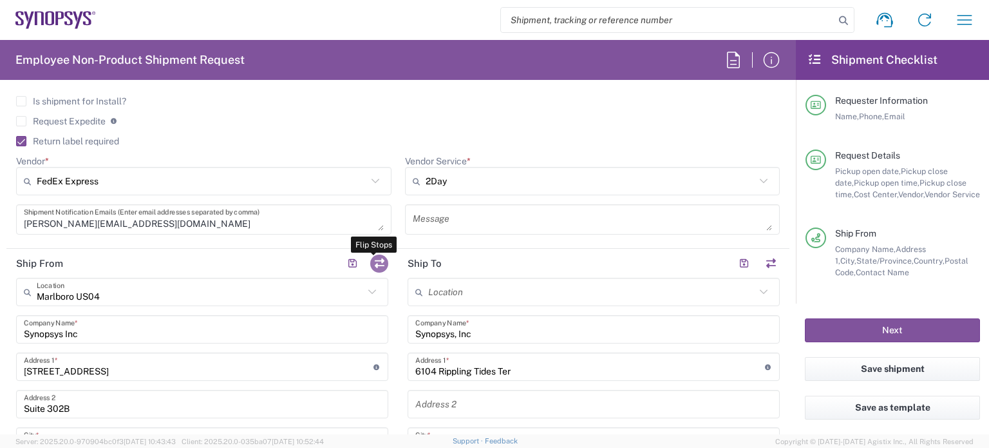
type input "[US_STATE]"
type input "21029"
type input "[PERSON_NAME]"
type input "7203781768"
type input "[PERSON_NAME][EMAIL_ADDRESS][DOMAIN_NAME]"
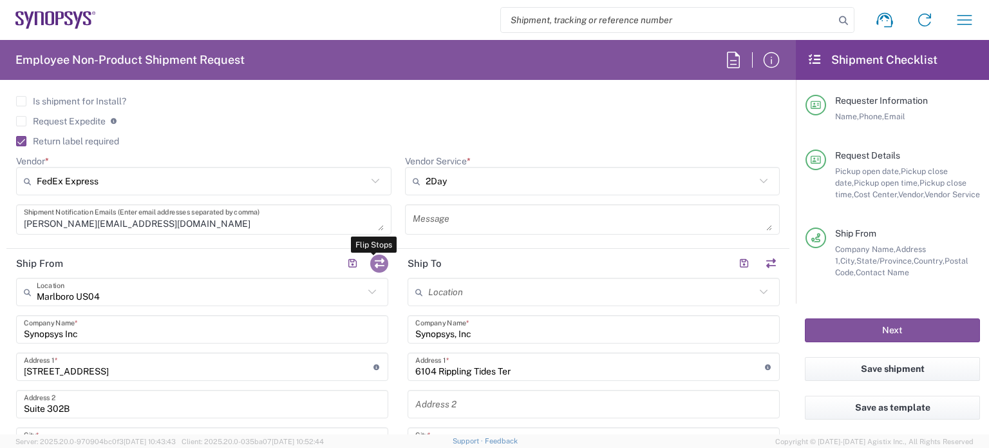
type input "Marlboro US04"
type input "Synopsys Inc"
type input "[STREET_ADDRESS]"
type input "Suite 302B"
type input "[GEOGRAPHIC_DATA]"
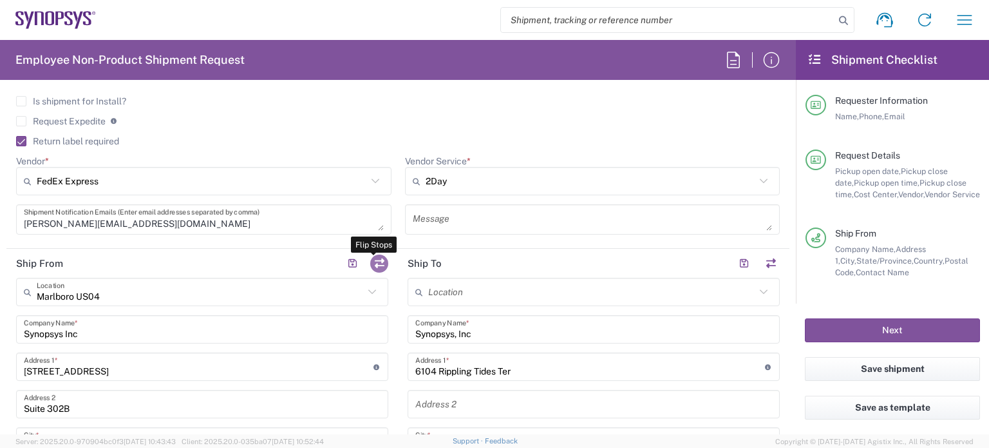
type input "[US_STATE]"
type input "01752"
type input "[PERSON_NAME]"
type input "7819643423"
type input "[PERSON_NAME][EMAIL_ADDRESS][DOMAIN_NAME]"
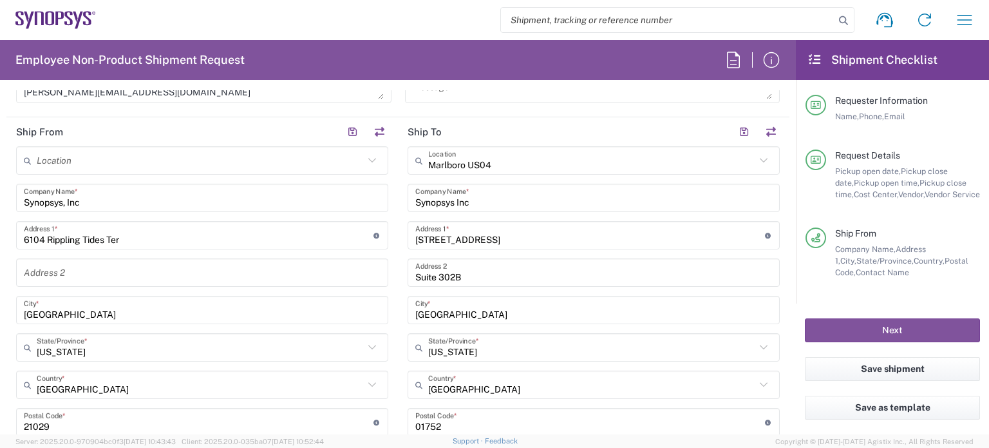
scroll to position [596, 0]
click at [871, 336] on button "Next" at bounding box center [892, 330] width 175 height 24
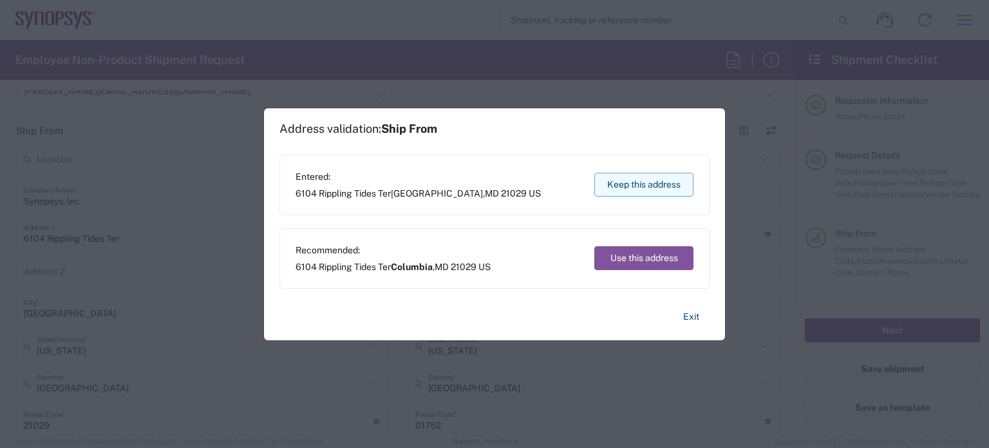
click at [670, 184] on button "Keep this address" at bounding box center [643, 185] width 99 height 24
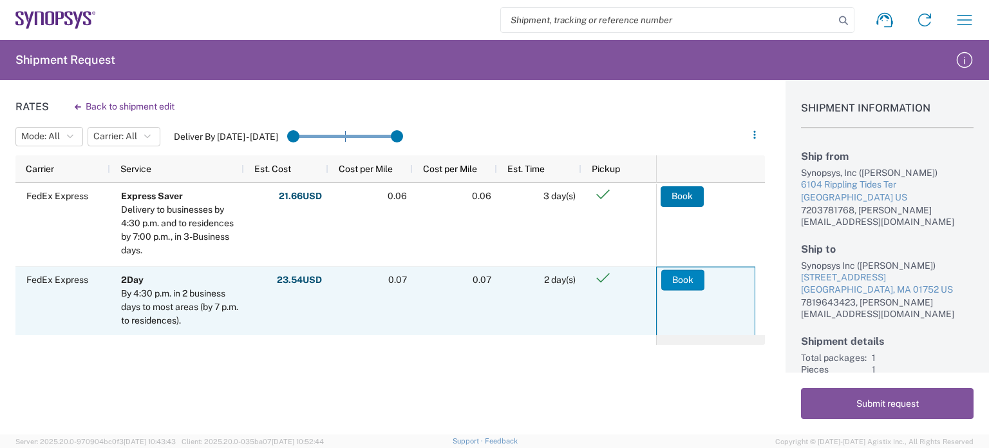
click at [678, 275] on button "Book" at bounding box center [682, 279] width 43 height 21
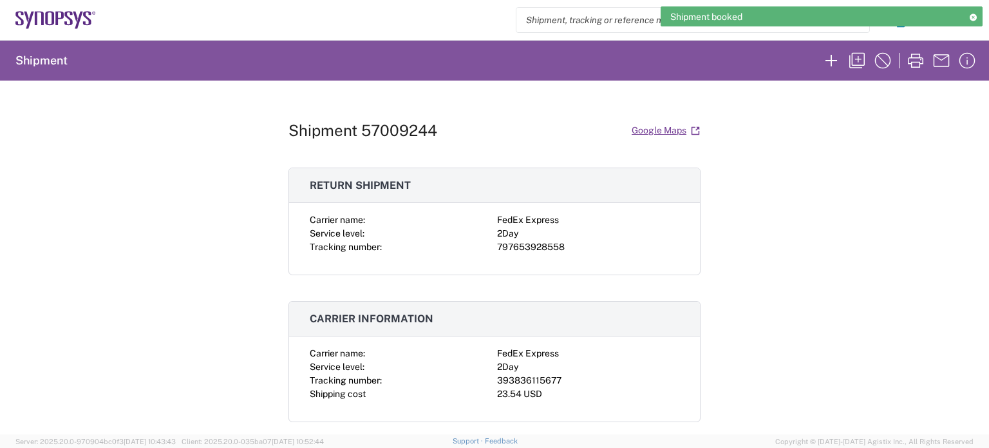
click at [0, 160] on div "Shipment 57009244 Google Maps Return shipment Carrier name: FedEx Express Servi…" at bounding box center [494, 257] width 989 height 354
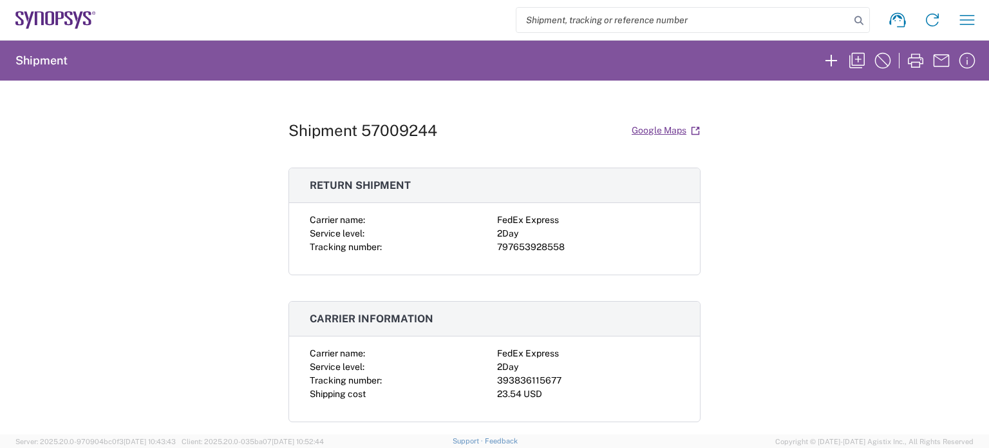
scroll to position [44, 0]
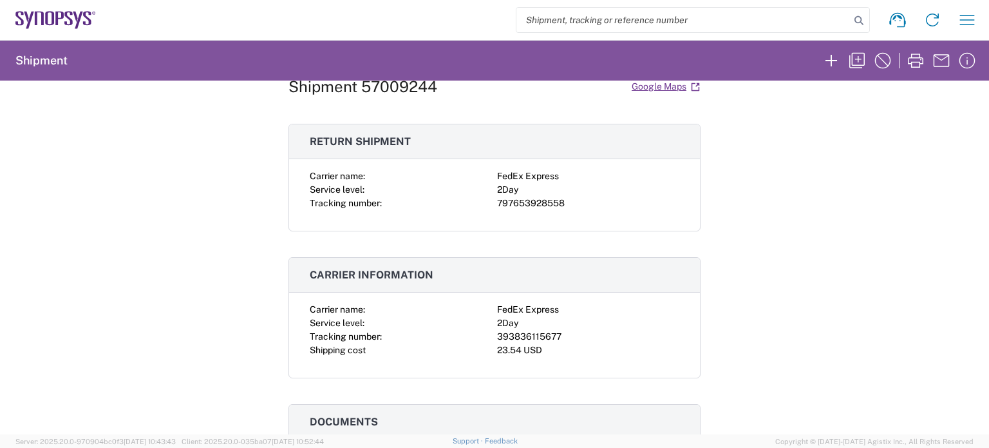
click at [523, 336] on div "393836115677" at bounding box center [588, 337] width 182 height 14
copy div "393836115677"
click at [542, 203] on div "797653928558" at bounding box center [588, 203] width 182 height 14
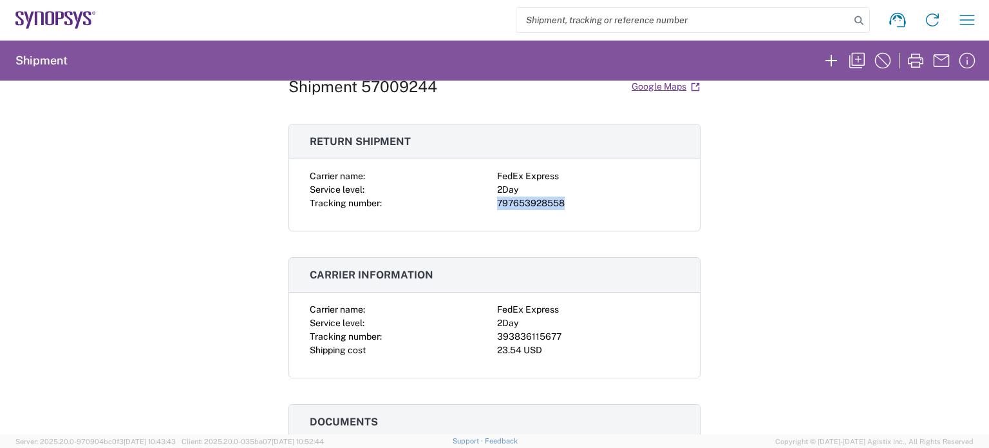
copy div "797653928558"
